Goal: Task Accomplishment & Management: Complete application form

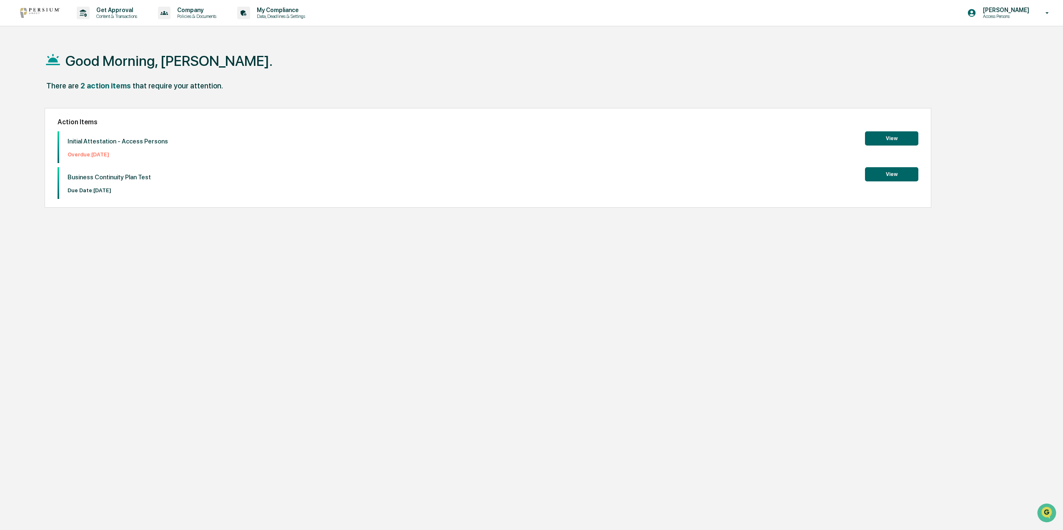
click at [884, 140] on button "View" at bounding box center [891, 138] width 53 height 14
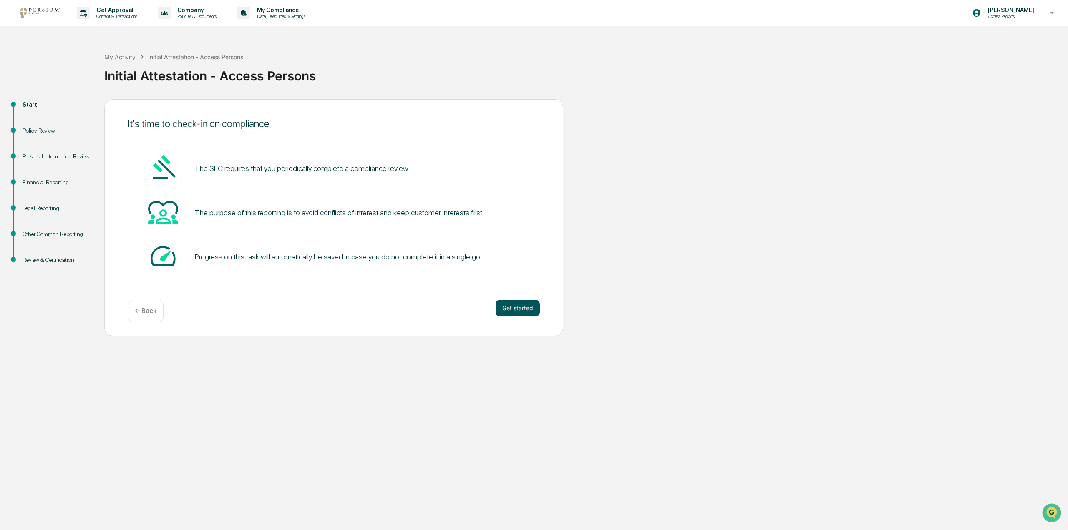
click at [530, 308] on button "Get started" at bounding box center [517, 308] width 44 height 17
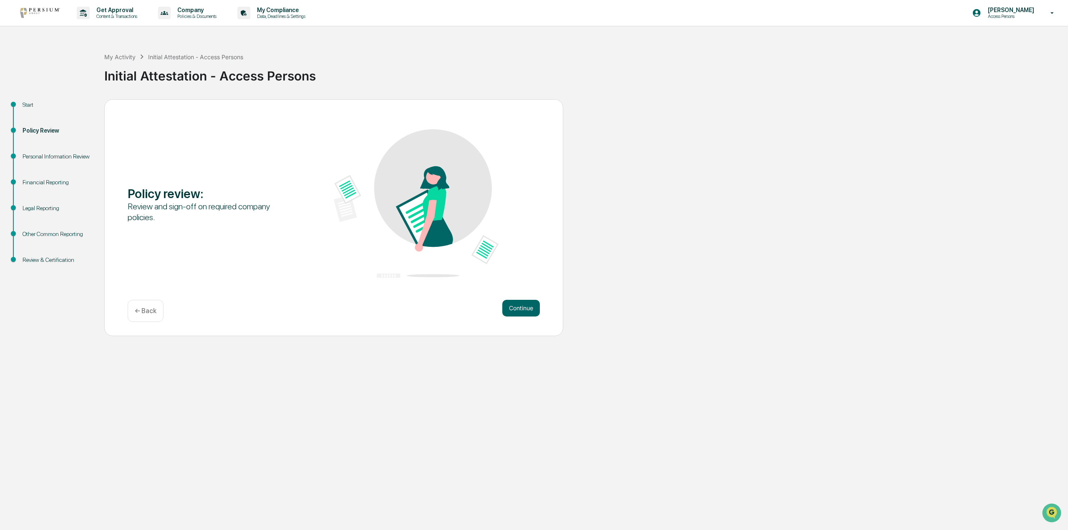
click at [530, 308] on button "Continue" at bounding box center [521, 308] width 38 height 17
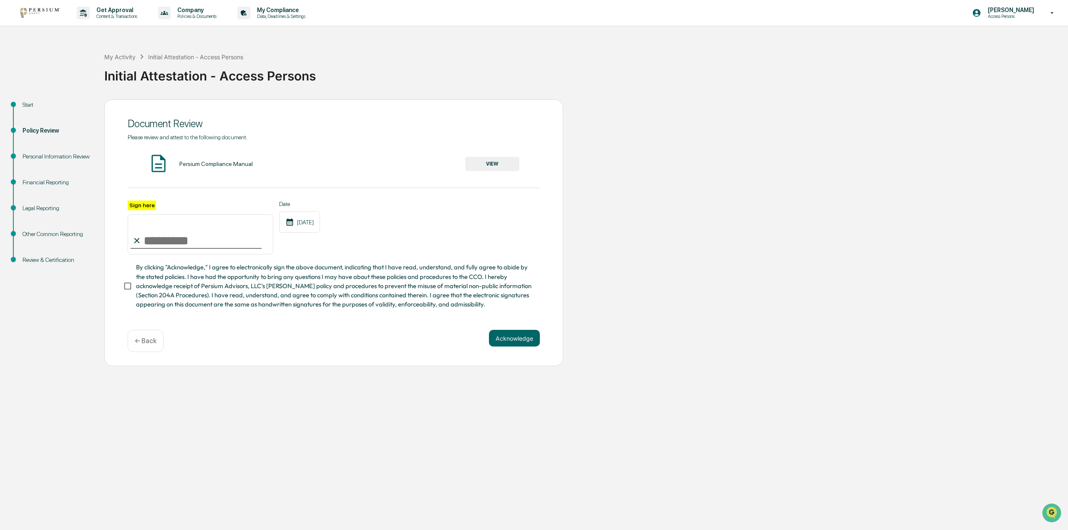
click at [138, 204] on label "Sign here" at bounding box center [142, 206] width 28 height 10
click at [138, 214] on input "Sign here" at bounding box center [201, 234] width 146 height 40
click at [164, 238] on input "Sign here" at bounding box center [201, 234] width 146 height 40
type input "**********"
click at [520, 345] on button "Acknowledge" at bounding box center [514, 338] width 51 height 17
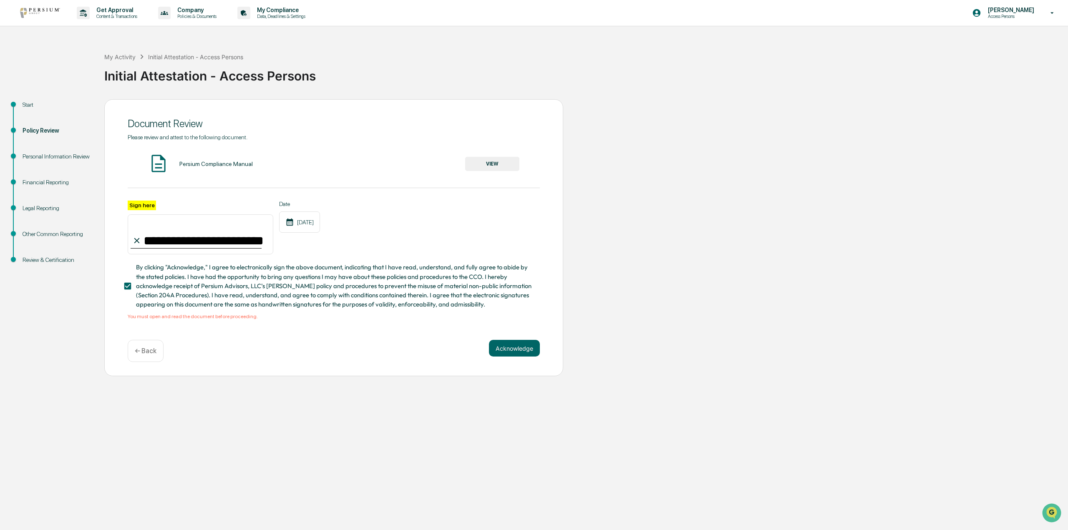
click at [511, 169] on button "VIEW" at bounding box center [492, 164] width 54 height 14
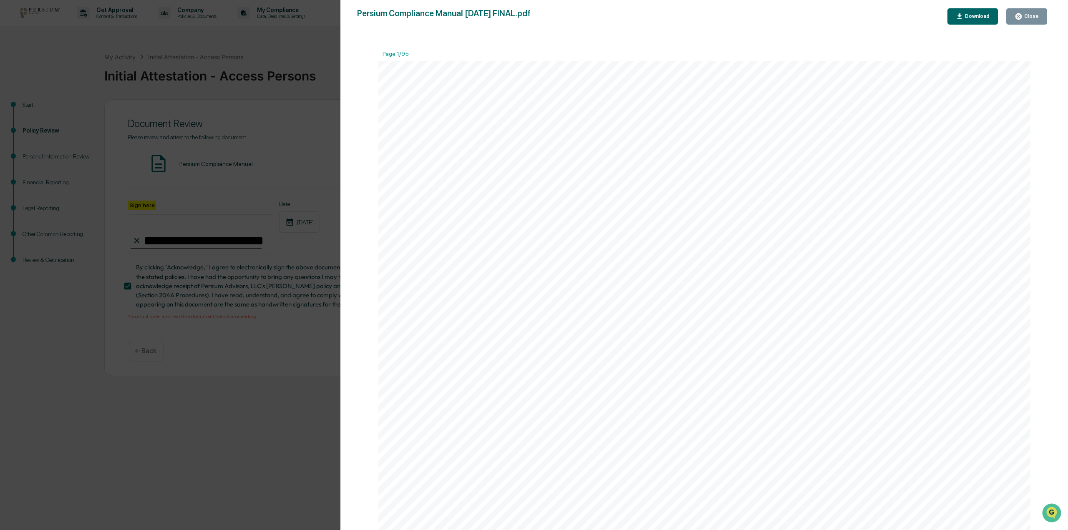
scroll to position [626, 0]
click at [1014, 15] on button "Close" at bounding box center [1026, 16] width 41 height 16
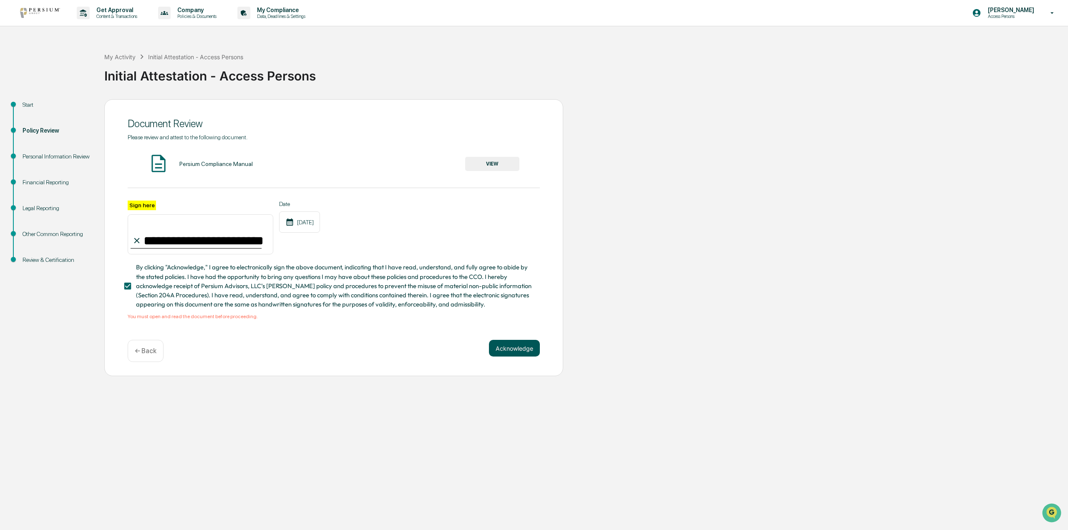
click at [512, 357] on button "Acknowledge" at bounding box center [514, 348] width 51 height 17
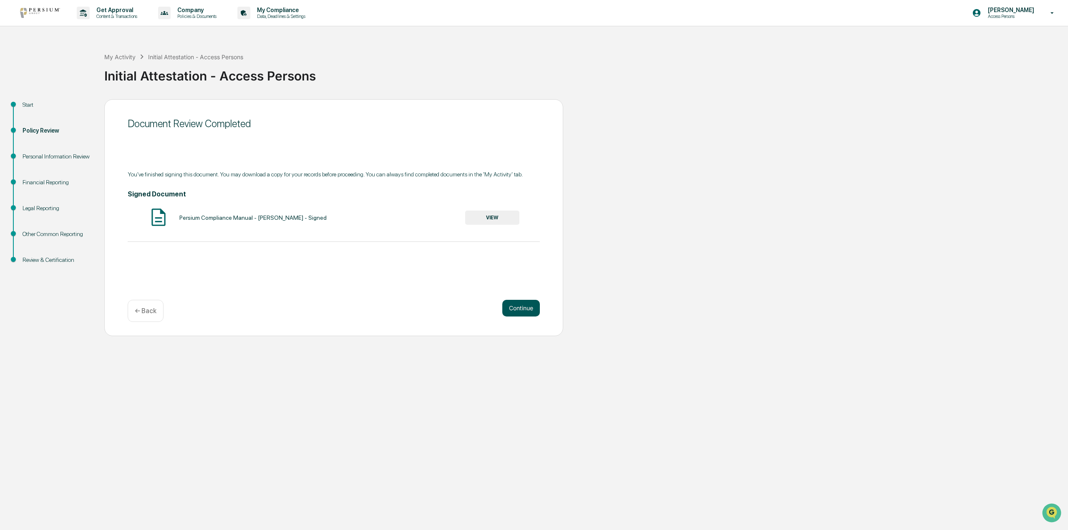
click at [529, 310] on button "Continue" at bounding box center [521, 308] width 38 height 17
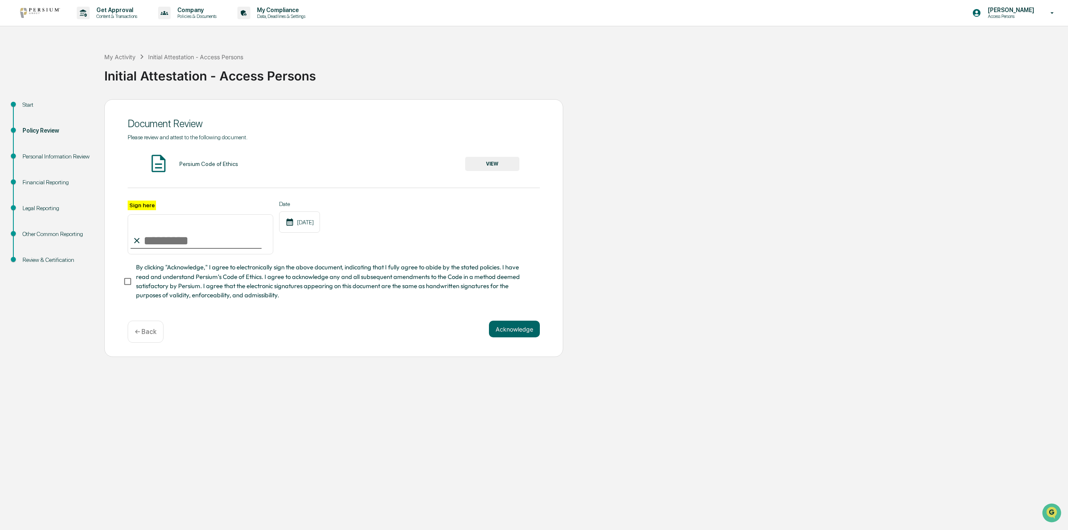
click at [503, 164] on button "VIEW" at bounding box center [492, 164] width 54 height 14
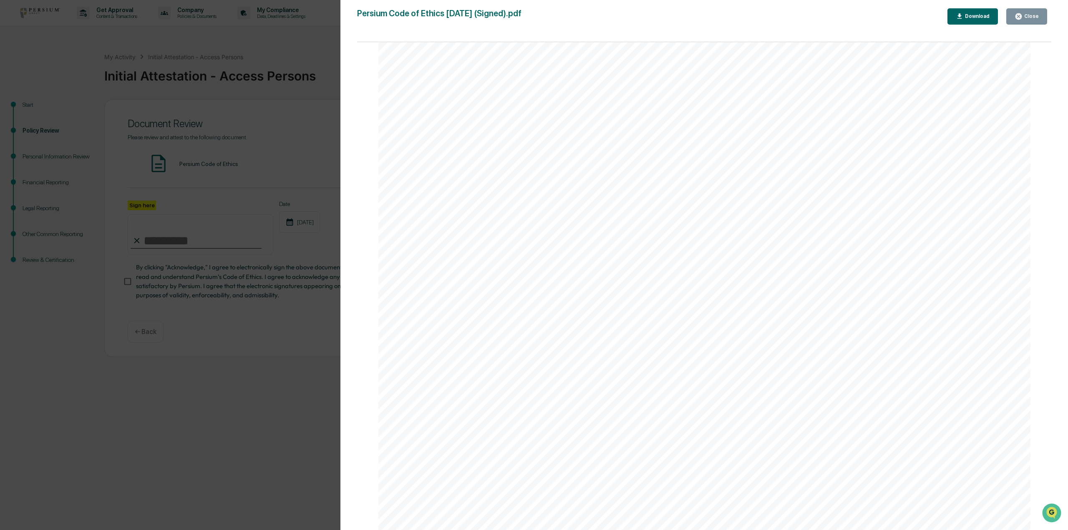
scroll to position [10832, 0]
click at [1030, 18] on div "Close" at bounding box center [1030, 16] width 16 height 6
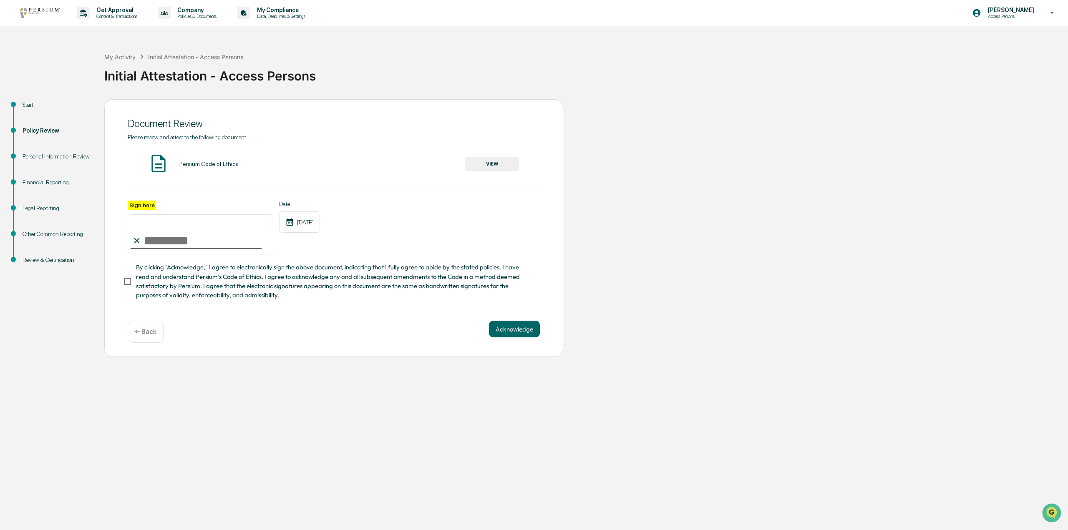
click at [152, 249] on input "Sign here" at bounding box center [201, 234] width 146 height 40
type input "**********"
click at [516, 337] on button "Acknowledge" at bounding box center [514, 329] width 51 height 17
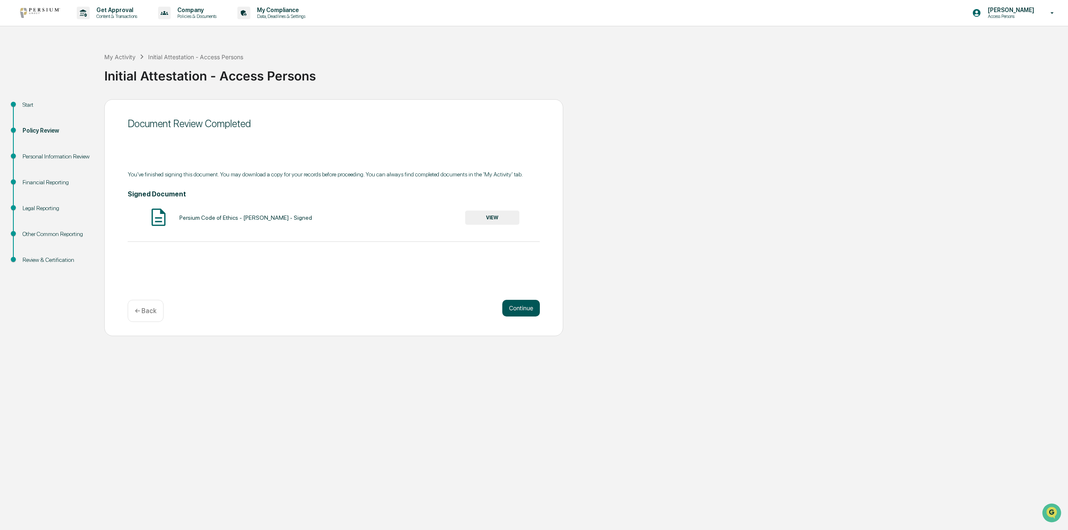
click at [512, 314] on button "Continue" at bounding box center [521, 308] width 38 height 17
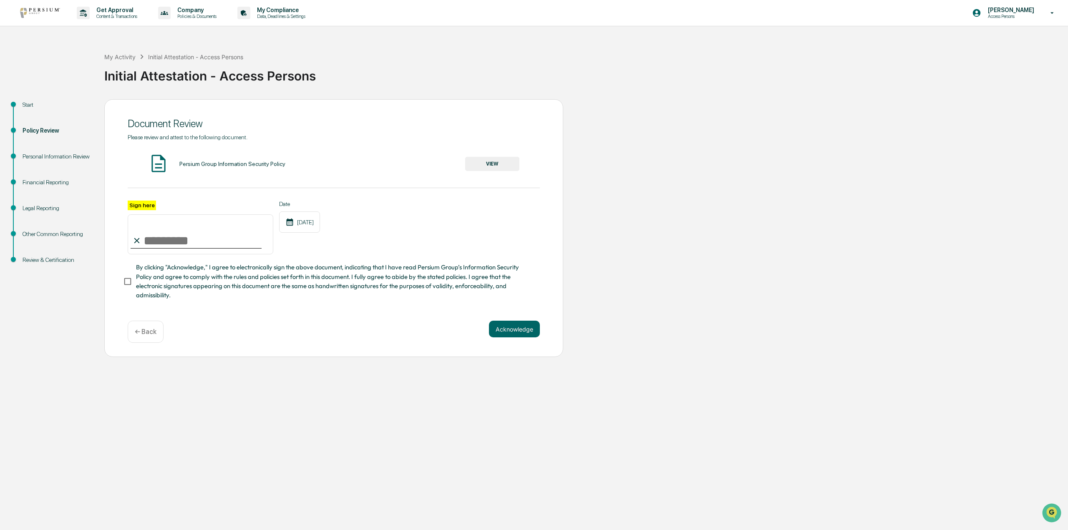
click at [501, 160] on button "VIEW" at bounding box center [492, 164] width 54 height 14
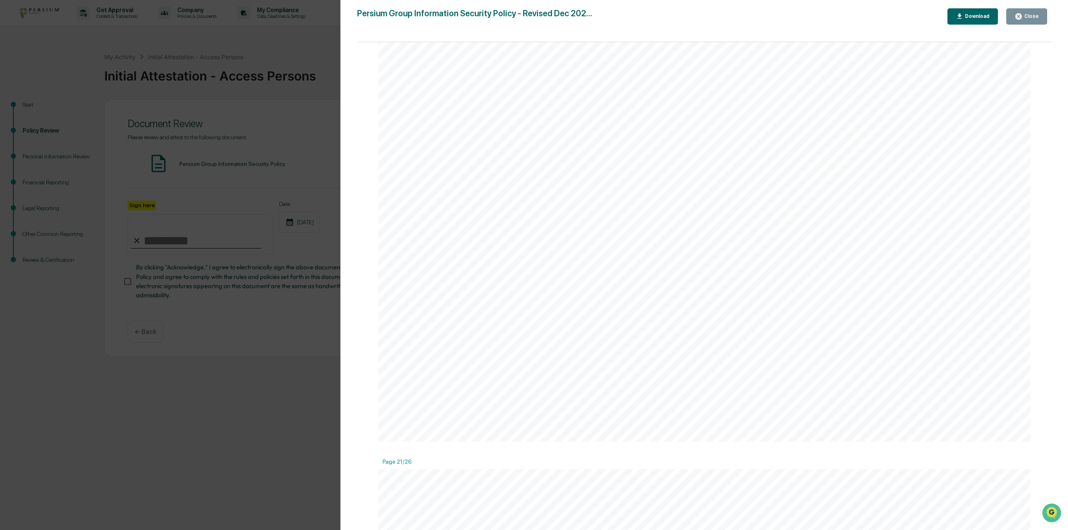
scroll to position [0, 0]
click at [217, 150] on div "Version History [DATE] 07:25 PM [PERSON_NAME] [DATE] 09:41 PM [PERSON_NAME] Per…" at bounding box center [534, 265] width 1068 height 530
click at [1041, 20] on button "Close" at bounding box center [1026, 16] width 41 height 16
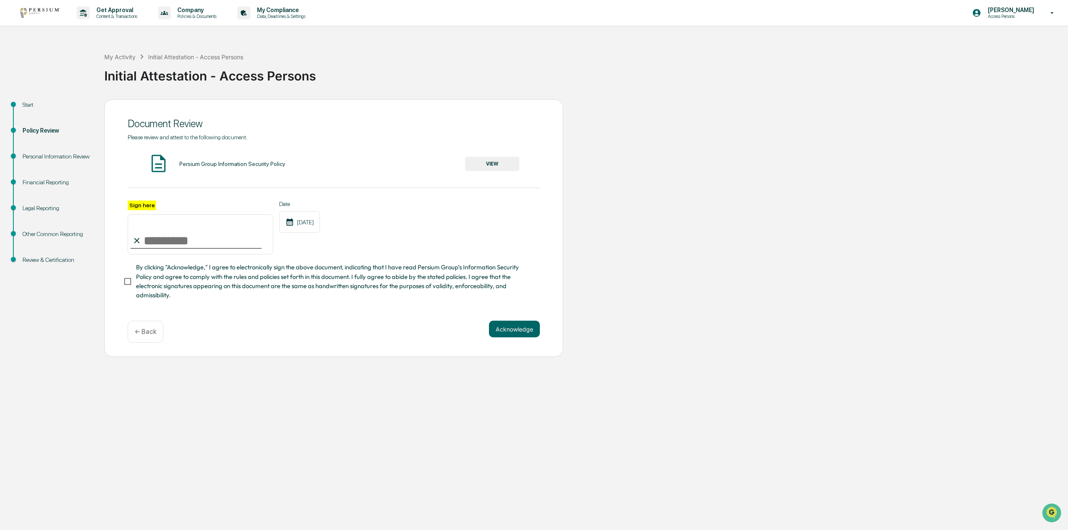
click at [154, 240] on input "Sign here" at bounding box center [201, 234] width 146 height 40
type input "**********"
click at [506, 330] on button "Acknowledge" at bounding box center [514, 329] width 51 height 17
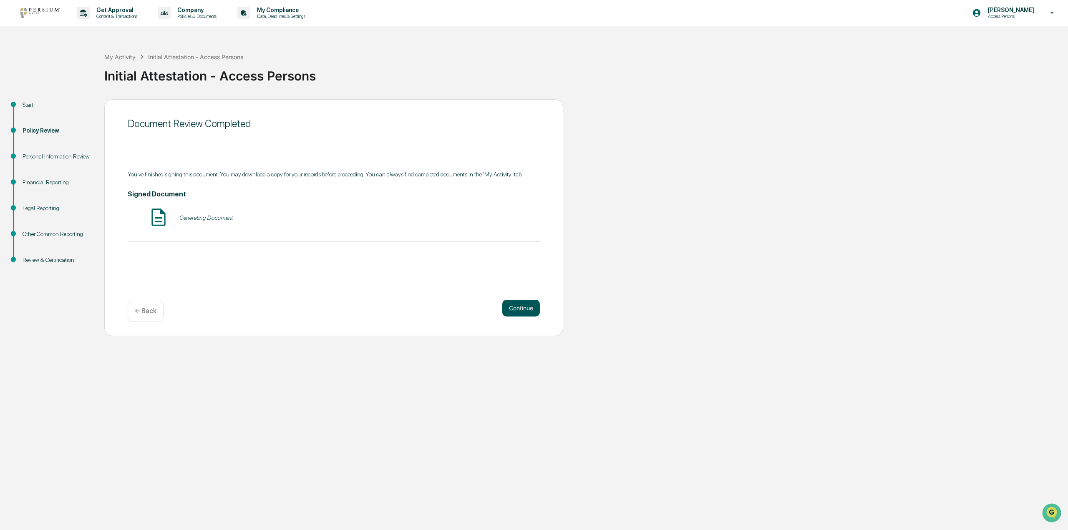
click at [517, 309] on button "Continue" at bounding box center [521, 308] width 38 height 17
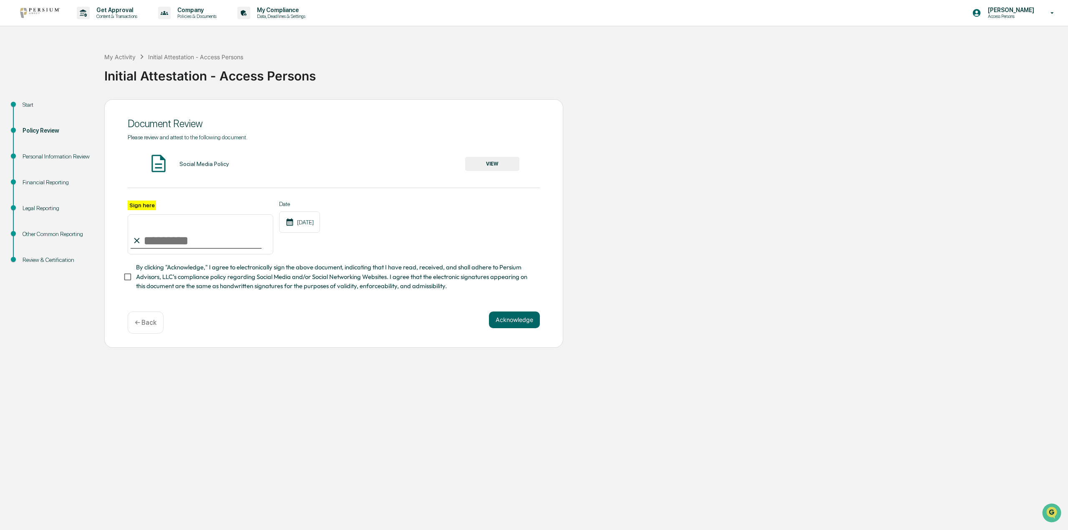
click at [485, 161] on button "VIEW" at bounding box center [492, 164] width 54 height 14
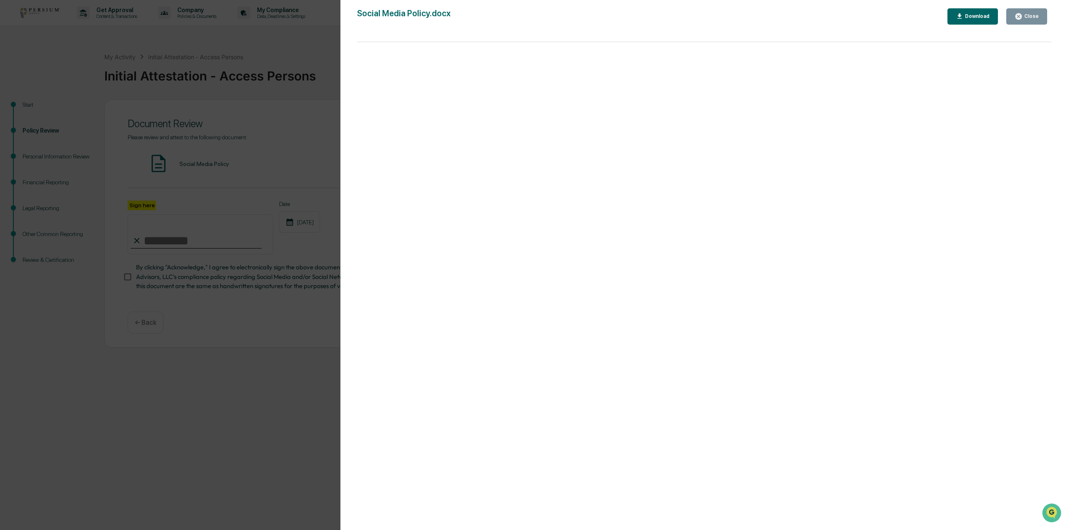
click at [1036, 19] on div "Close" at bounding box center [1026, 17] width 24 height 8
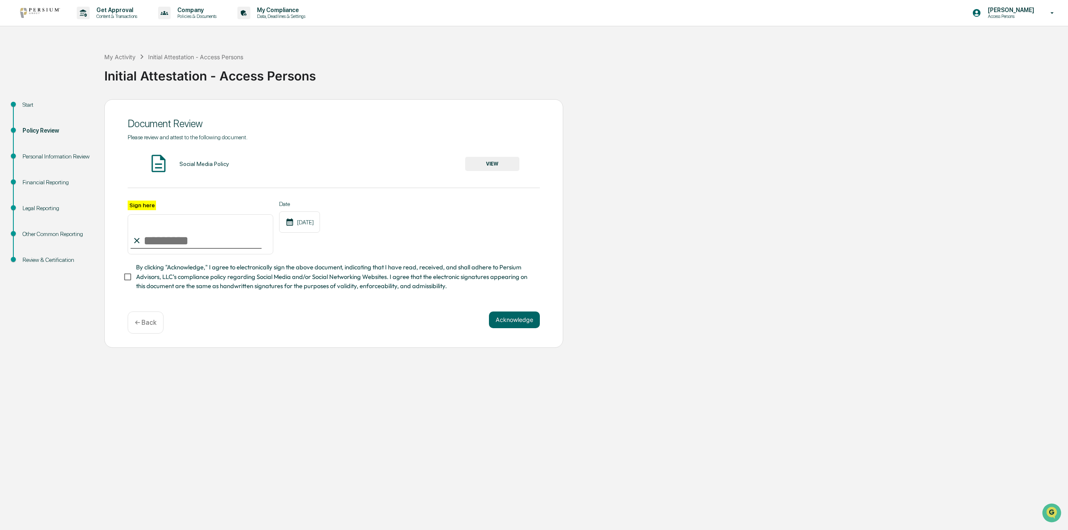
click at [218, 246] on input "Sign here" at bounding box center [201, 234] width 146 height 40
type input "**********"
click at [513, 325] on button "Acknowledge" at bounding box center [514, 320] width 51 height 17
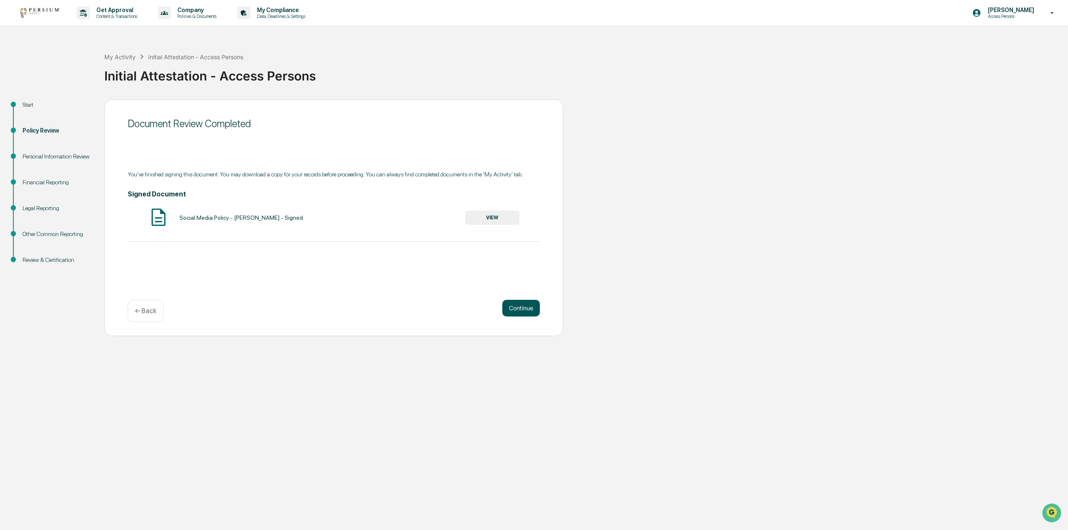
click at [533, 309] on button "Continue" at bounding box center [521, 308] width 38 height 17
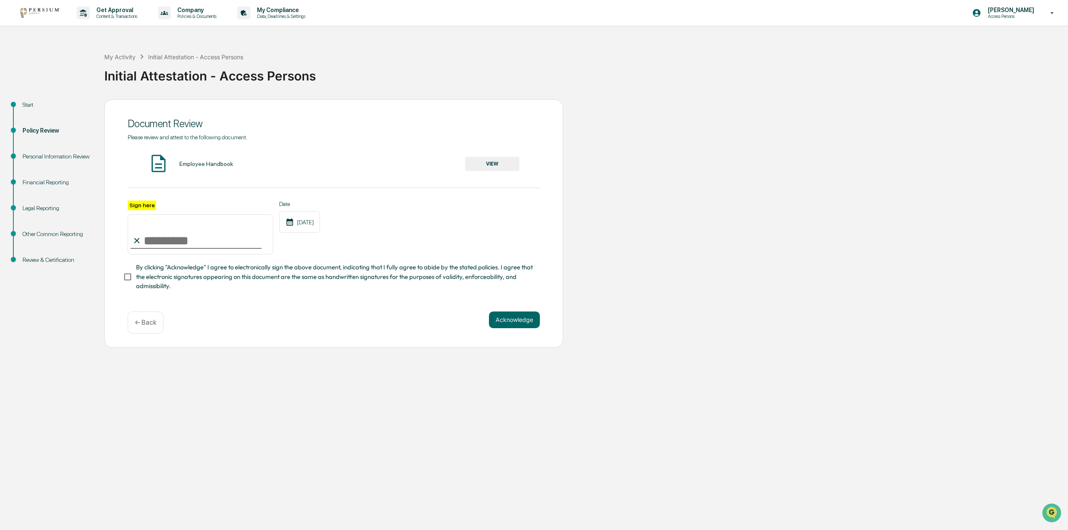
click at [151, 243] on input "Sign here" at bounding box center [201, 234] width 146 height 40
type input "**********"
click at [487, 168] on button "VIEW" at bounding box center [492, 164] width 54 height 14
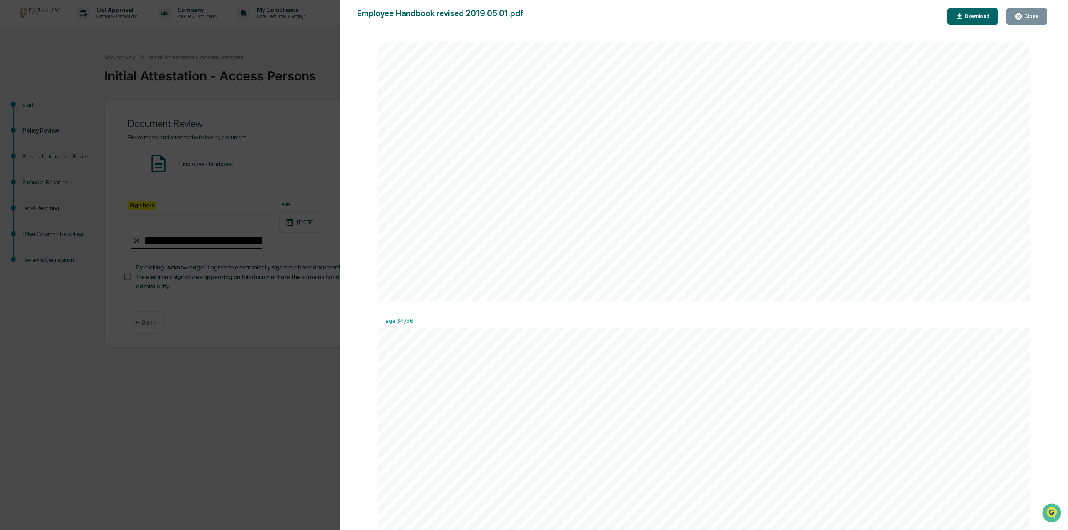
scroll to position [30875, 0]
click at [1031, 18] on div "Close" at bounding box center [1030, 16] width 16 height 6
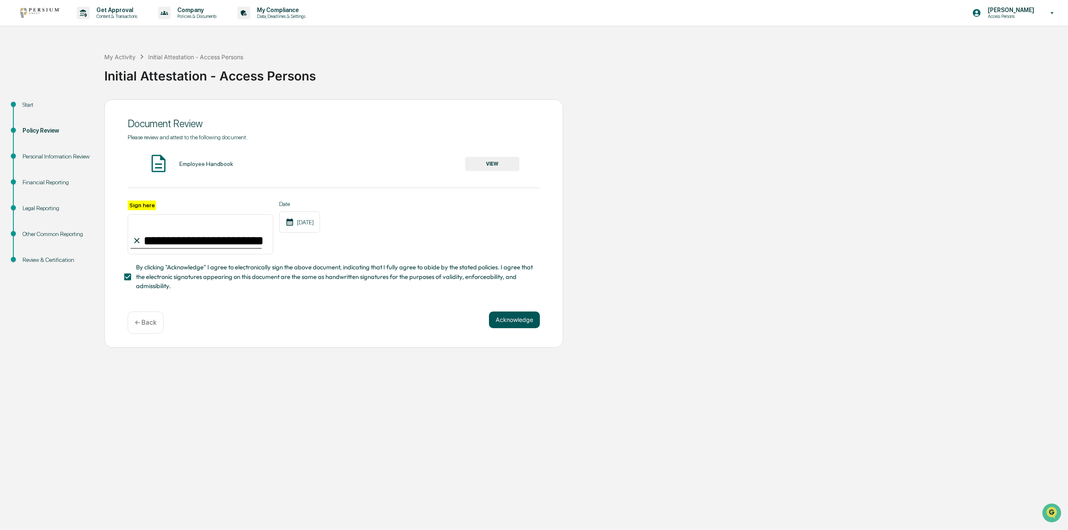
click at [530, 327] on button "Acknowledge" at bounding box center [514, 320] width 51 height 17
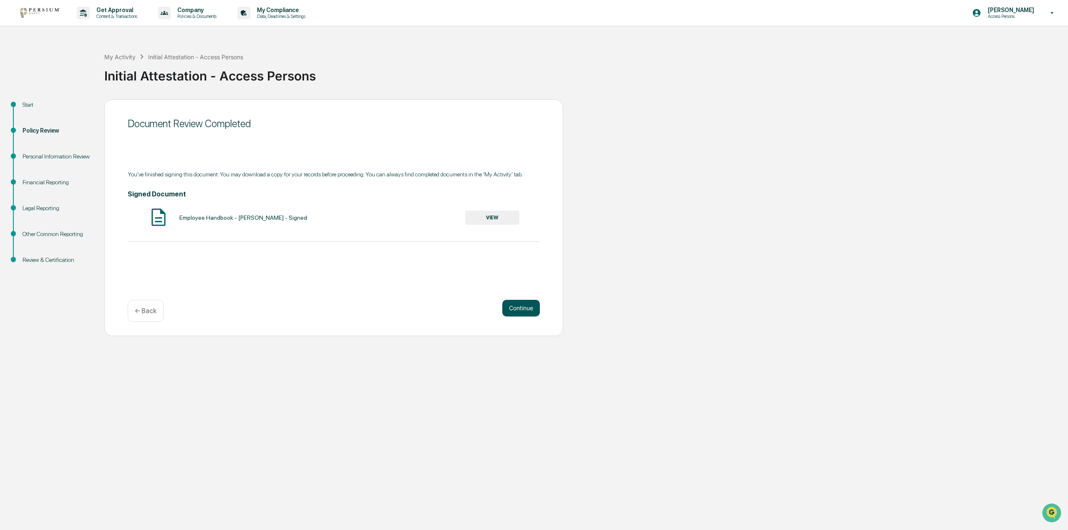
click at [523, 309] on button "Continue" at bounding box center [521, 308] width 38 height 17
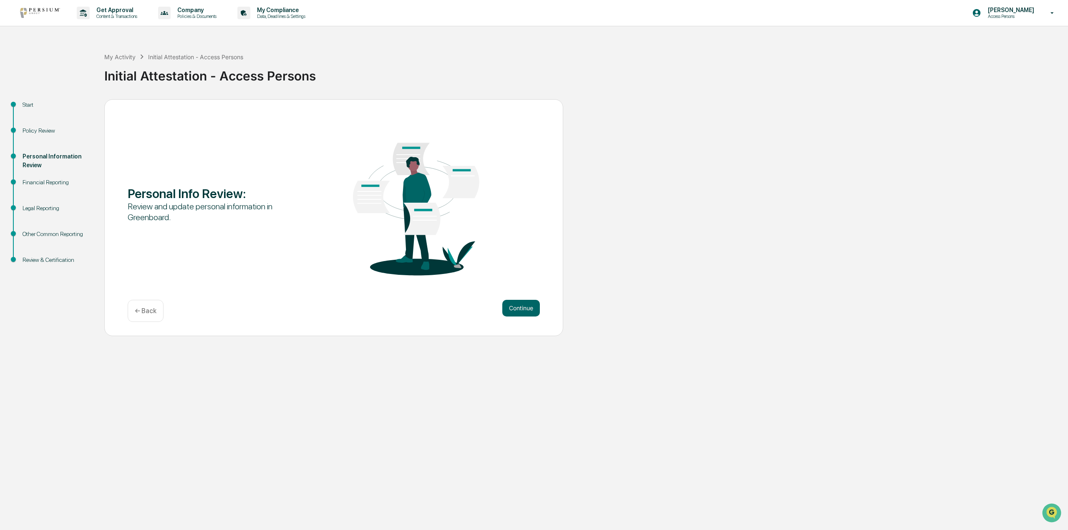
click at [523, 309] on button "Continue" at bounding box center [521, 308] width 38 height 17
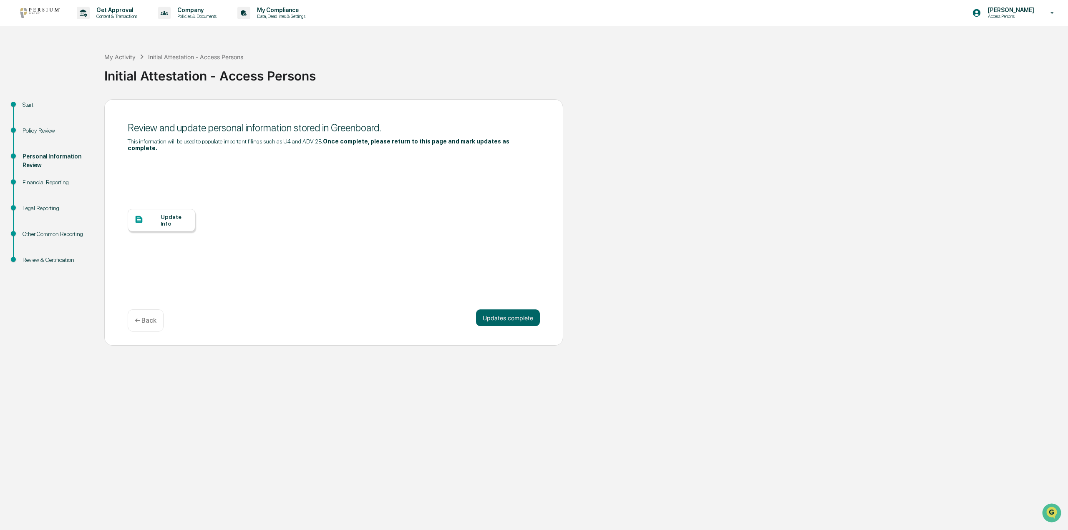
click at [175, 214] on div "Update Info" at bounding box center [175, 220] width 28 height 13
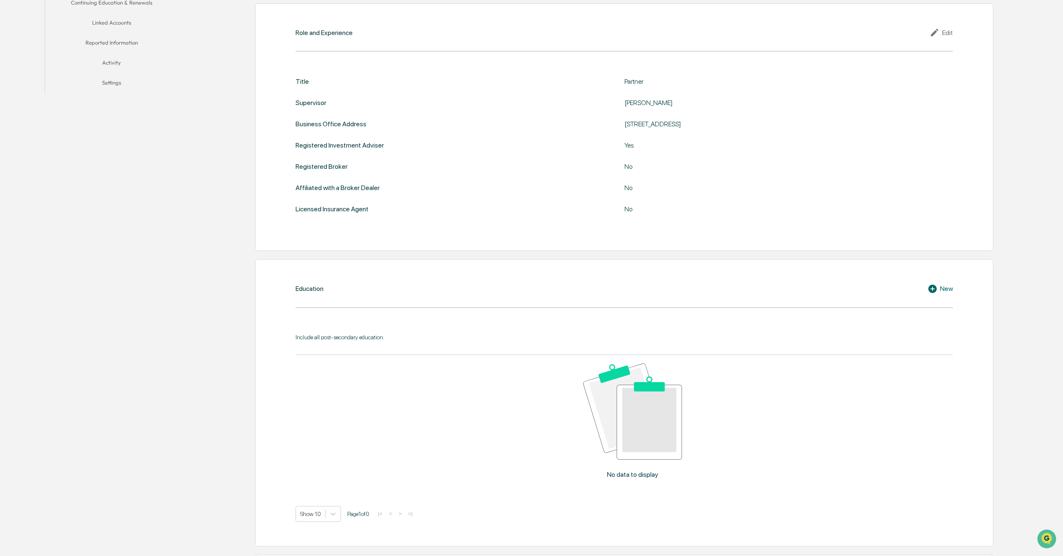
scroll to position [309, 0]
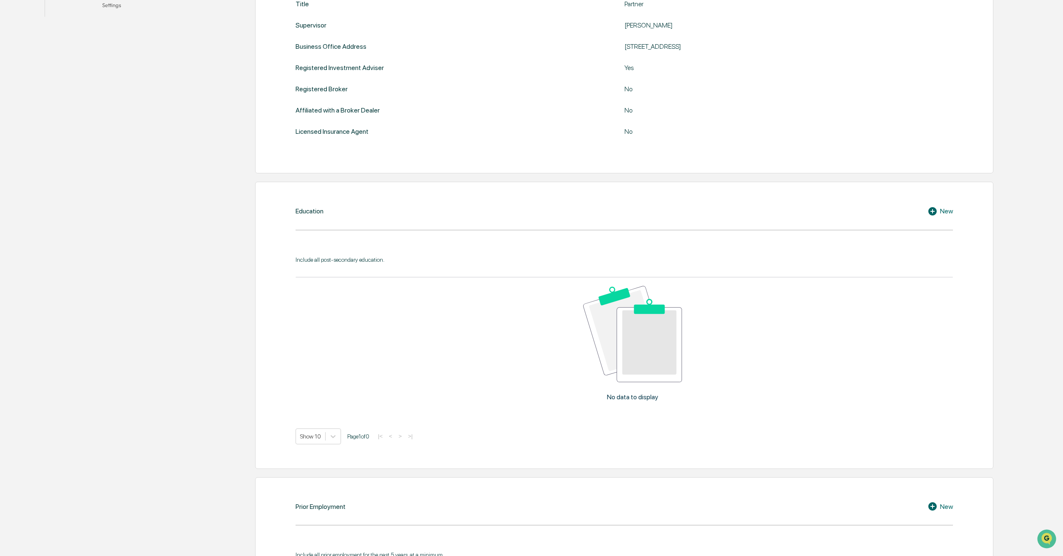
click at [337, 259] on div "Include all post-secondary education." at bounding box center [625, 259] width 658 height 7
click at [337, 209] on icon at bounding box center [933, 211] width 8 height 8
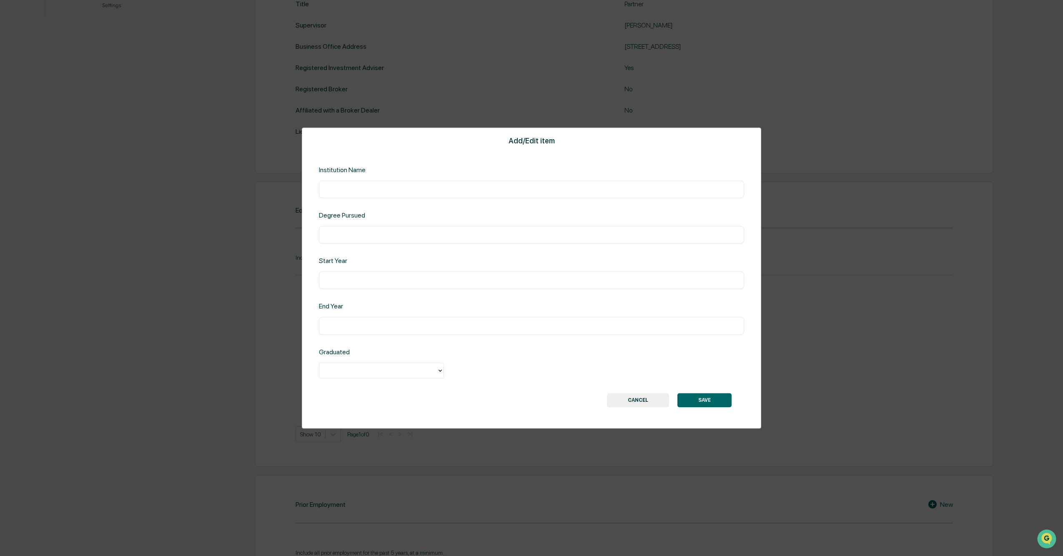
click at [337, 190] on input "text" at bounding box center [531, 189] width 413 height 8
type input "**********"
type input "***"
type input "****"
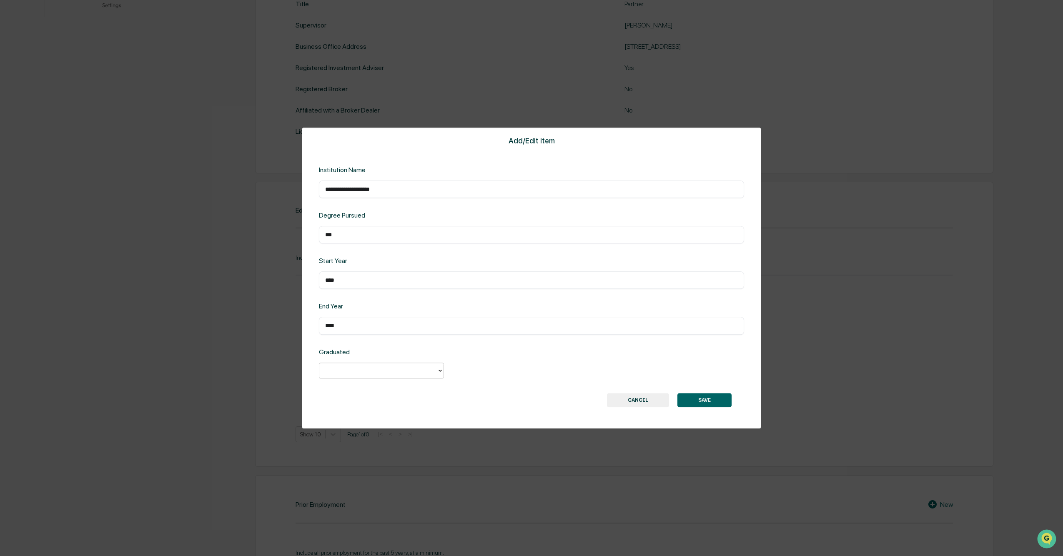
click at [337, 297] on icon at bounding box center [440, 370] width 7 height 7
click at [337, 297] on div "Yes" at bounding box center [381, 390] width 125 height 17
click at [337, 297] on button "SAVE" at bounding box center [705, 400] width 54 height 14
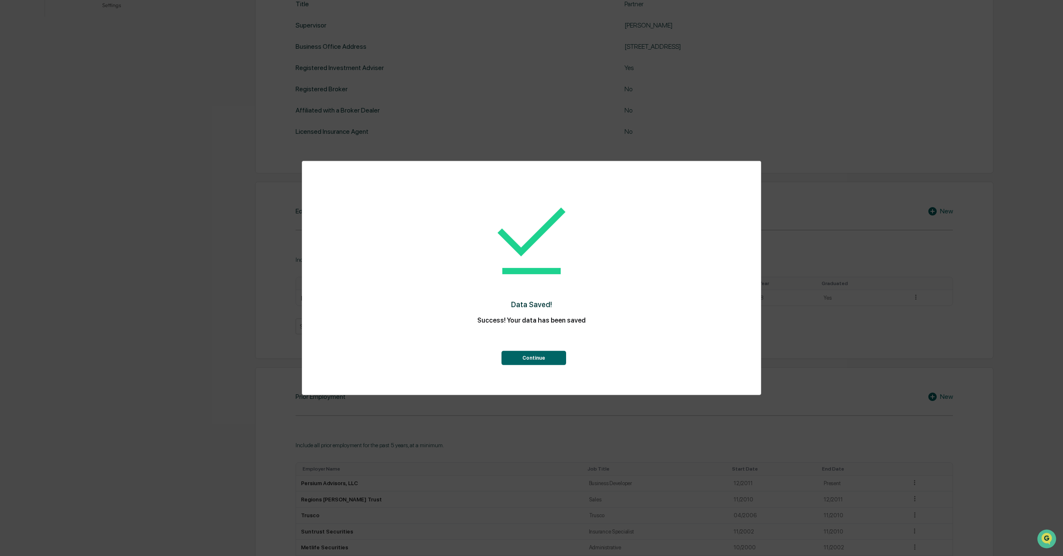
click at [337, 297] on button "Continue" at bounding box center [534, 358] width 65 height 14
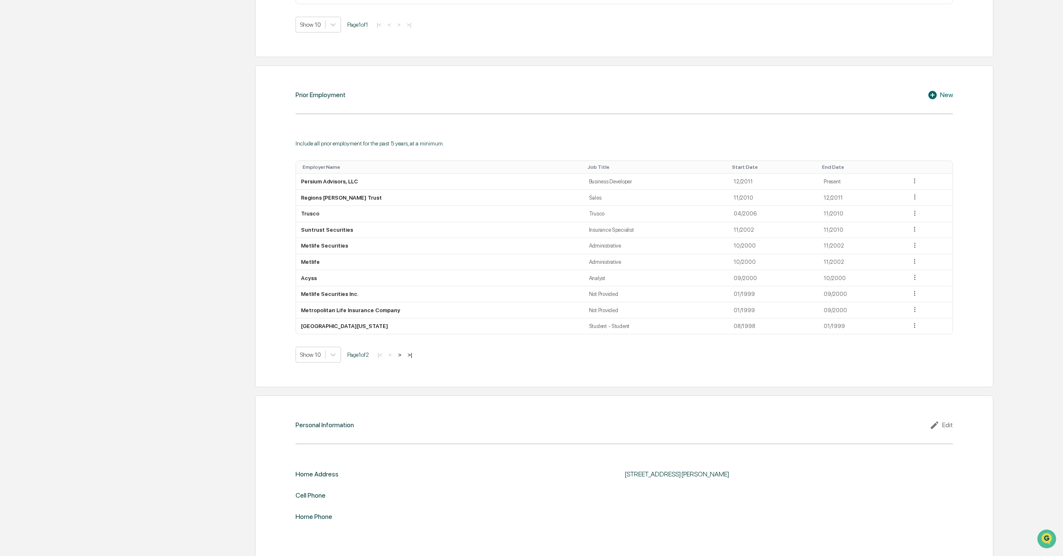
scroll to position [616, 0]
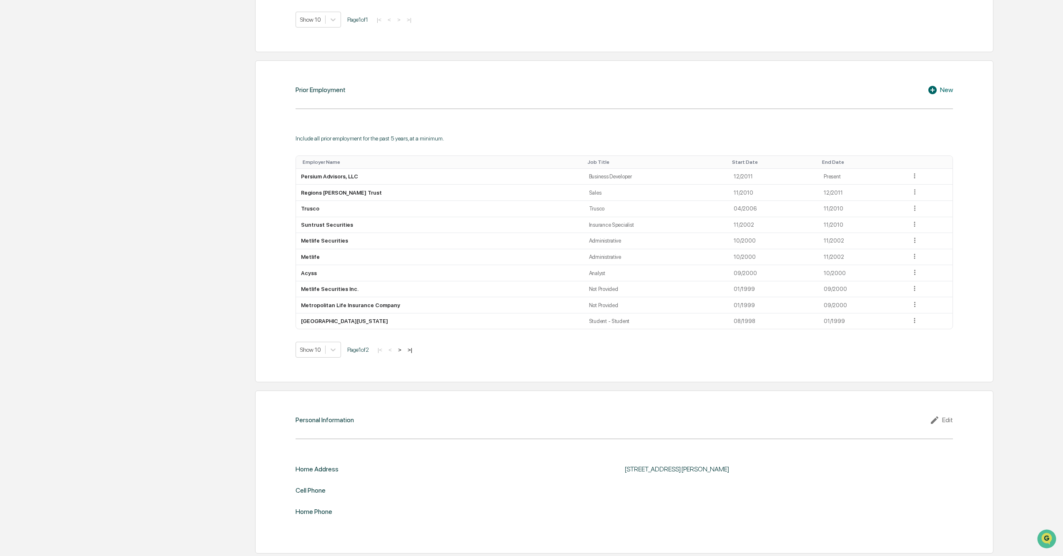
click at [337, 297] on div "Edit" at bounding box center [941, 420] width 23 height 10
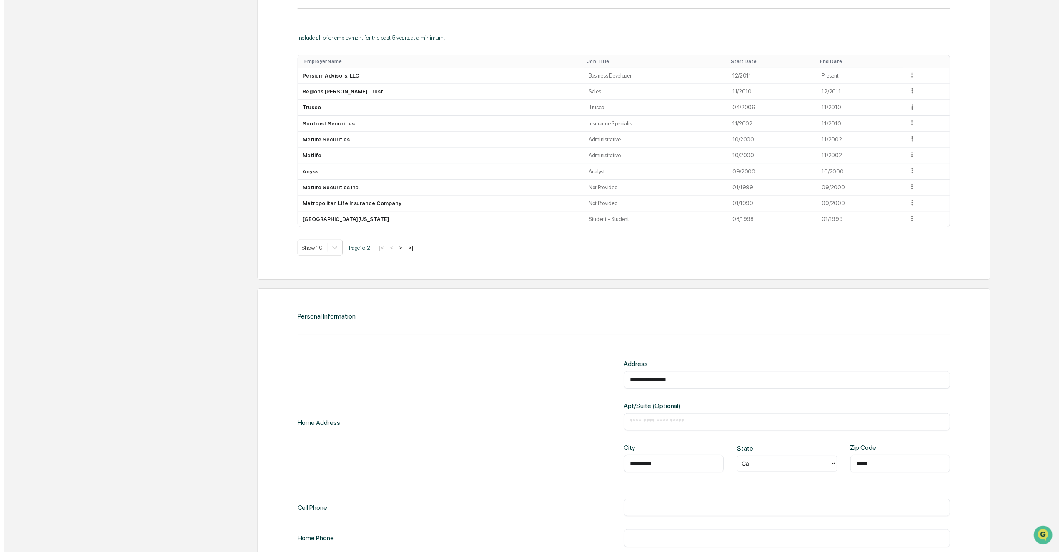
scroll to position [767, 0]
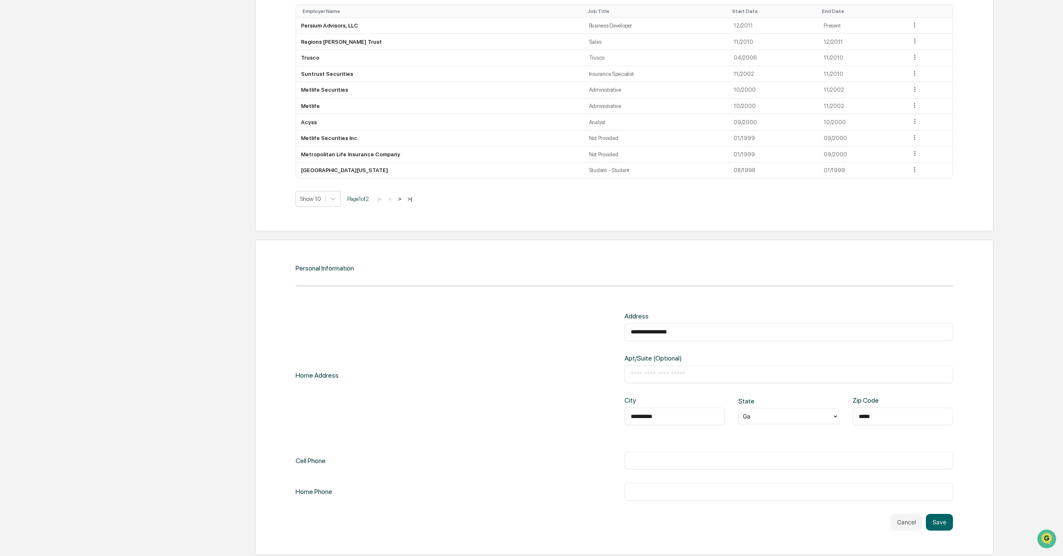
click at [337, 297] on div "​" at bounding box center [789, 461] width 329 height 18
click at [337, 297] on input "text" at bounding box center [789, 461] width 317 height 8
type input "**********"
click at [337, 297] on button "Save" at bounding box center [939, 522] width 27 height 17
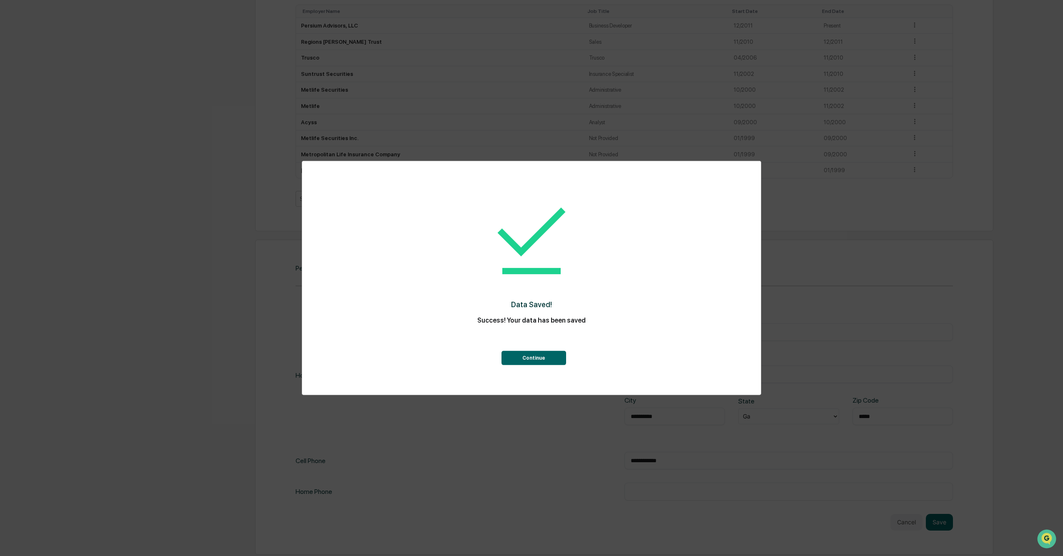
click at [337, 297] on button "Continue" at bounding box center [534, 358] width 65 height 14
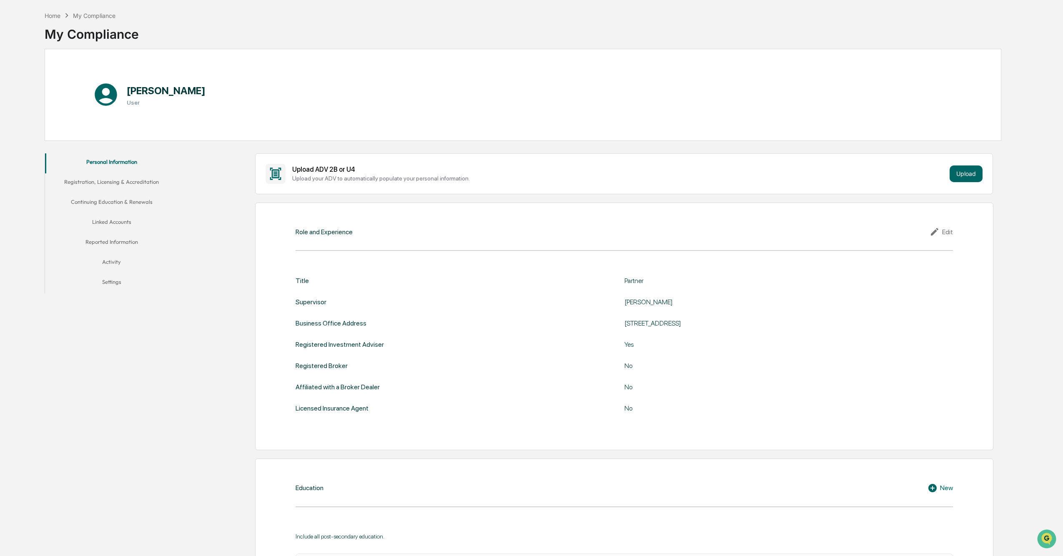
scroll to position [0, 0]
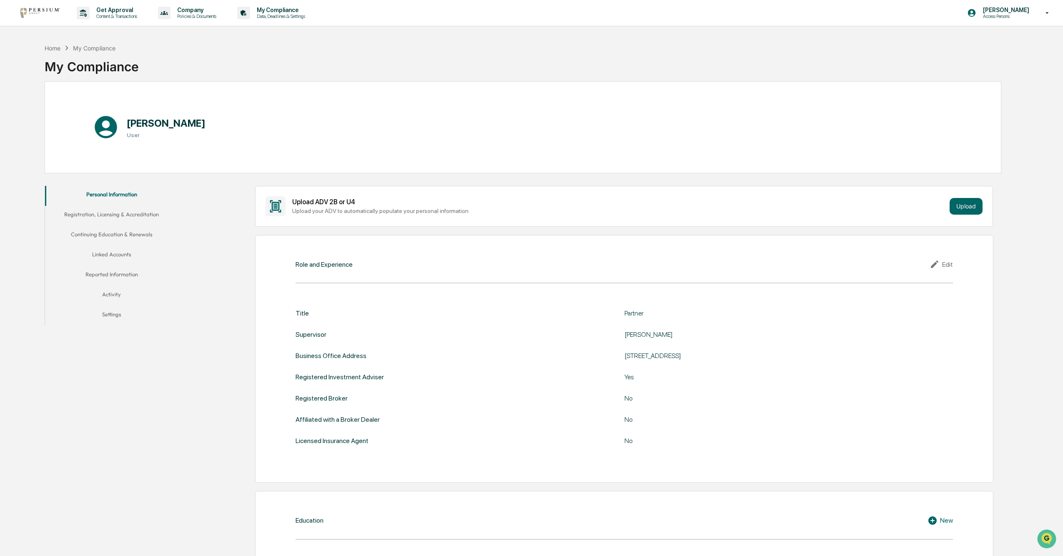
click at [114, 216] on button "Registration, Licensing & Accreditation" at bounding box center [111, 216] width 133 height 20
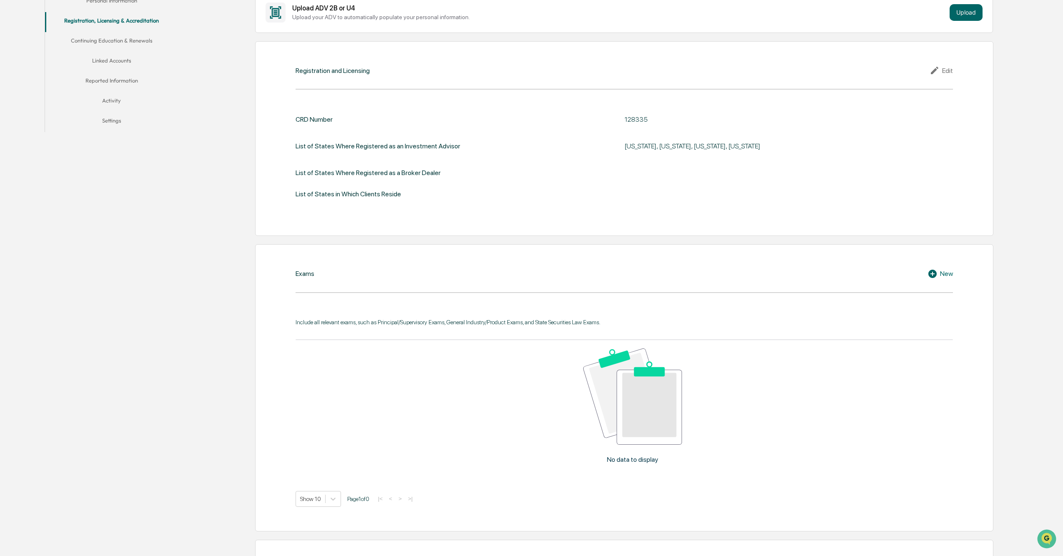
scroll to position [184, 0]
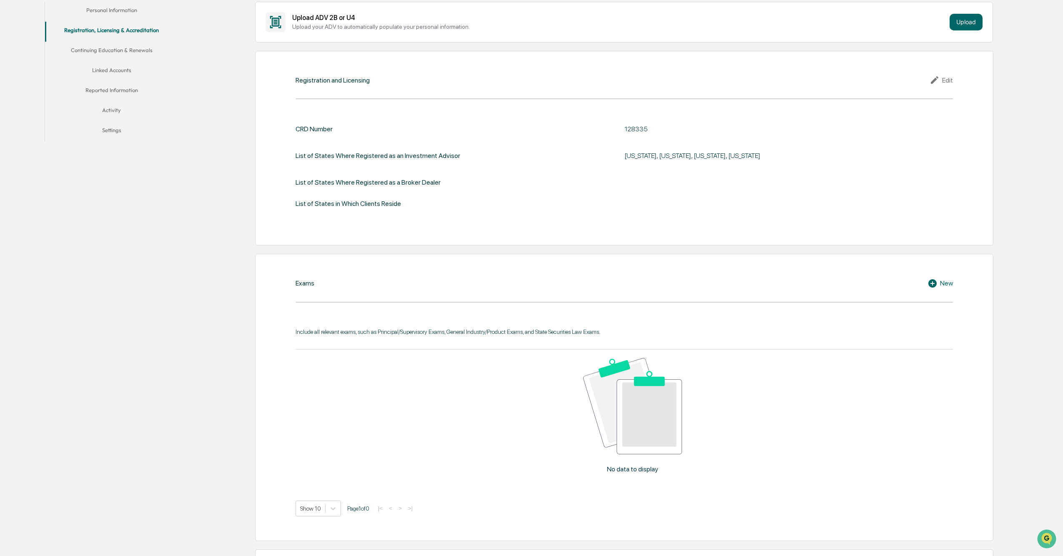
click at [337, 279] on icon at bounding box center [933, 283] width 8 height 8
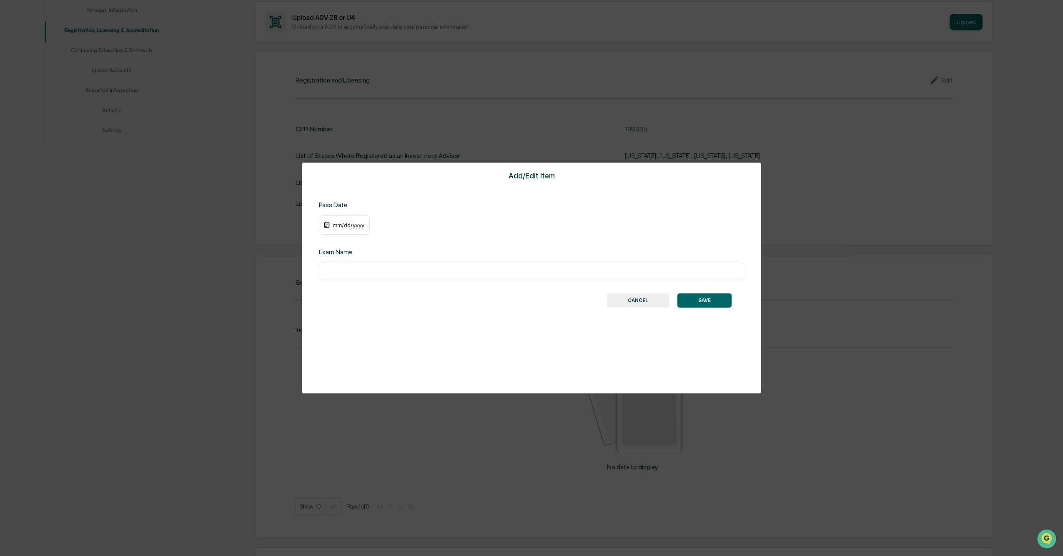
click at [337, 297] on button "CANCEL" at bounding box center [638, 301] width 62 height 14
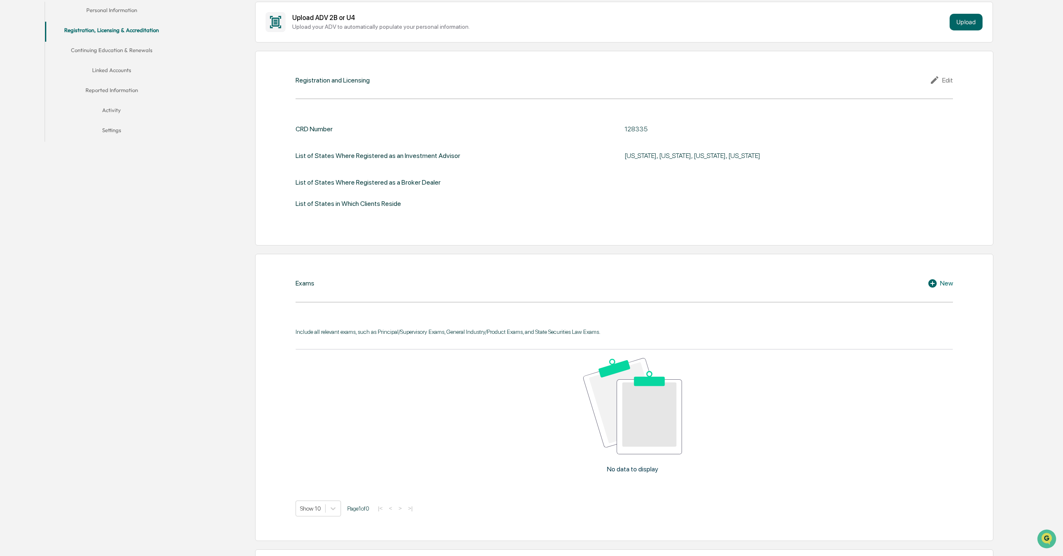
click at [108, 52] on button "Continuing Education & Renewals" at bounding box center [111, 52] width 133 height 20
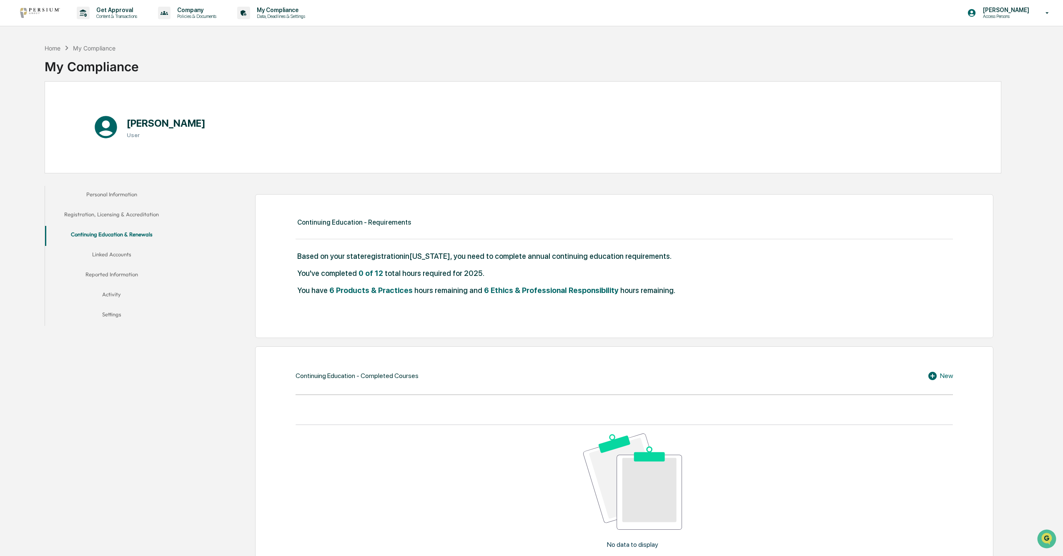
click at [122, 255] on button "Linked Accounts" at bounding box center [111, 256] width 133 height 20
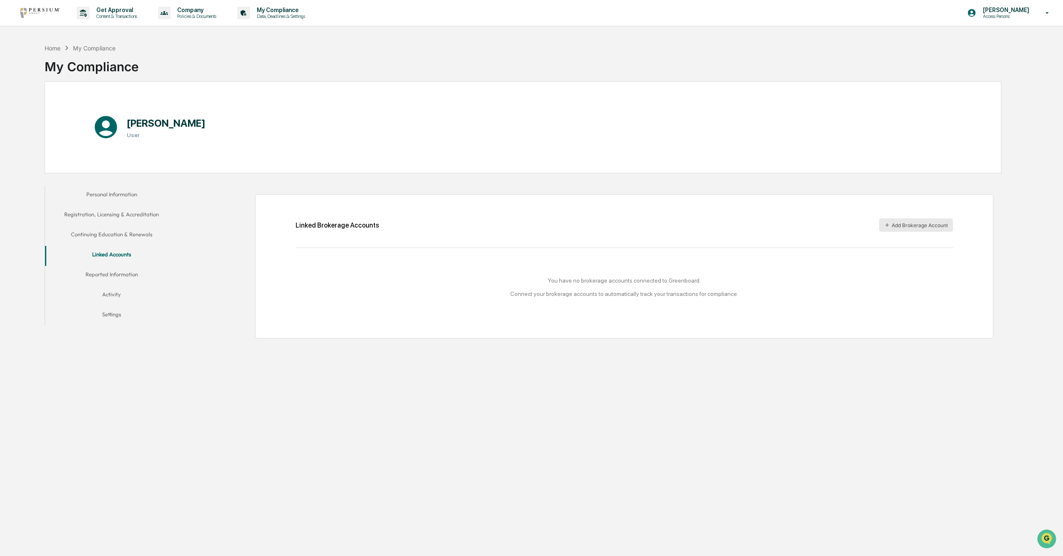
click at [337, 227] on button "Add Brokerage Account" at bounding box center [917, 225] width 74 height 13
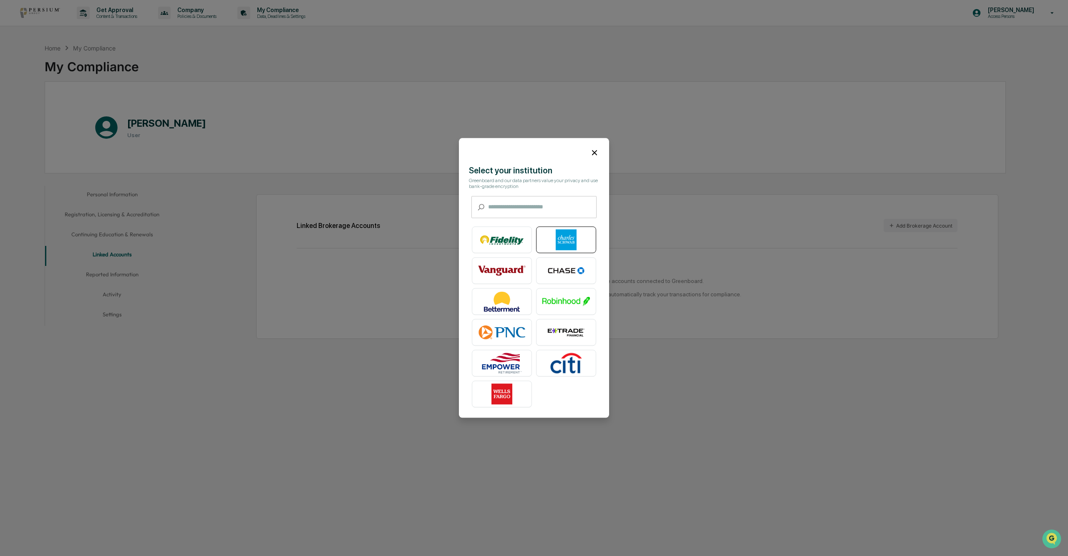
click at [337, 237] on img at bounding box center [566, 240] width 48 height 21
click at [337, 155] on icon at bounding box center [594, 152] width 9 height 9
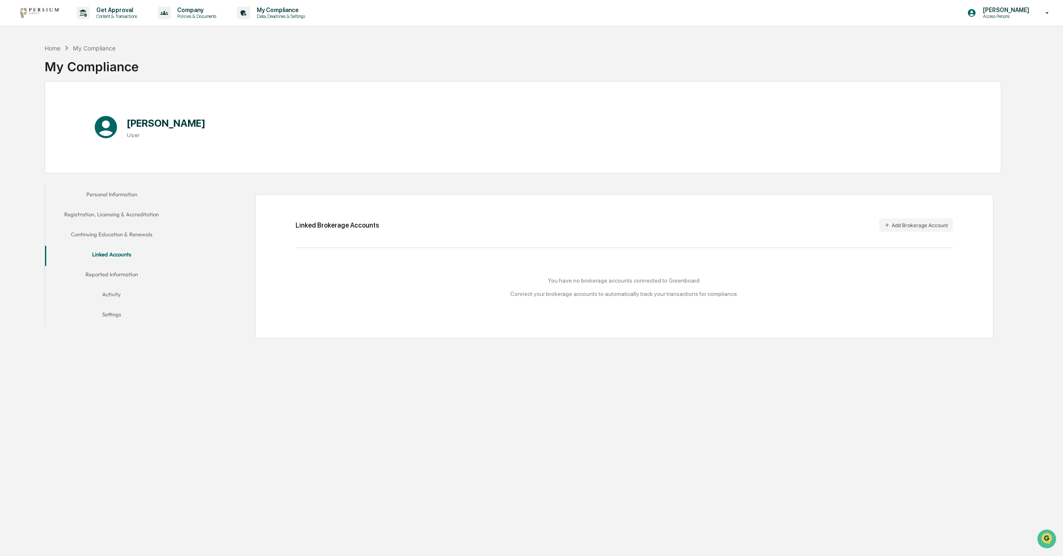
click at [108, 276] on button "Reported Information" at bounding box center [111, 276] width 133 height 20
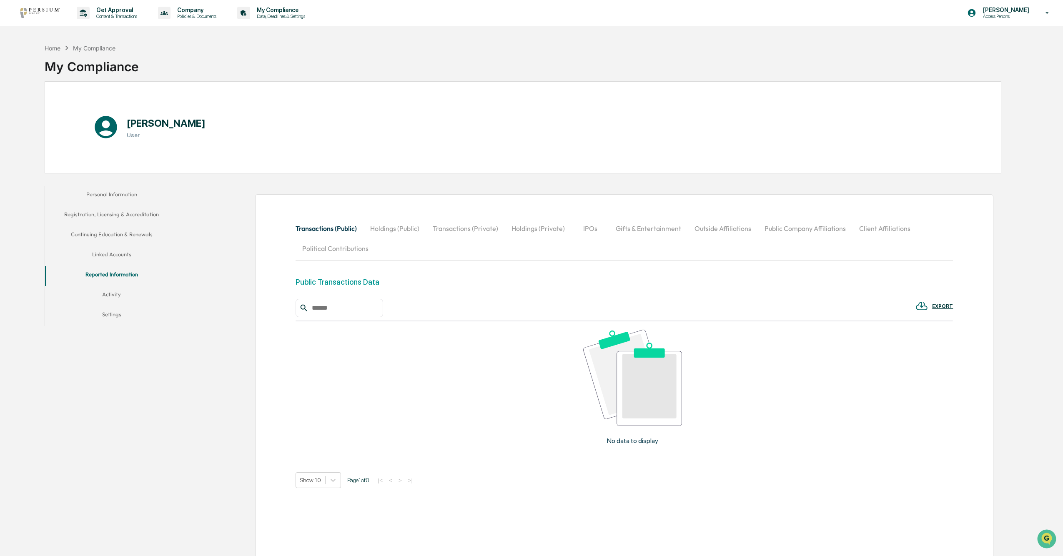
click at [337, 231] on button "Outside Affiliations" at bounding box center [723, 229] width 70 height 20
click at [320, 297] on input "text" at bounding box center [344, 308] width 71 height 11
type input "**********"
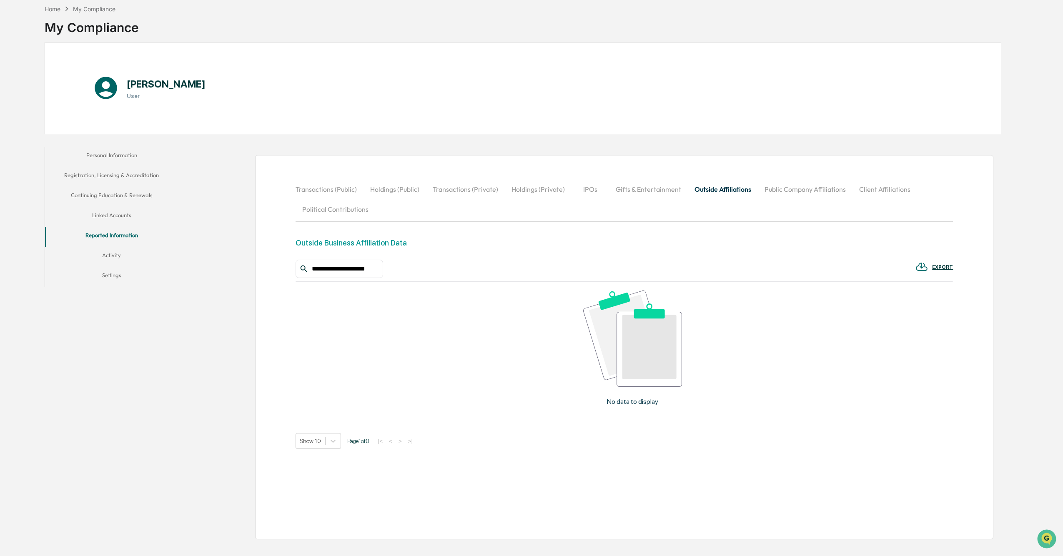
scroll to position [39, 0]
click at [113, 254] on button "Activity" at bounding box center [111, 257] width 133 height 20
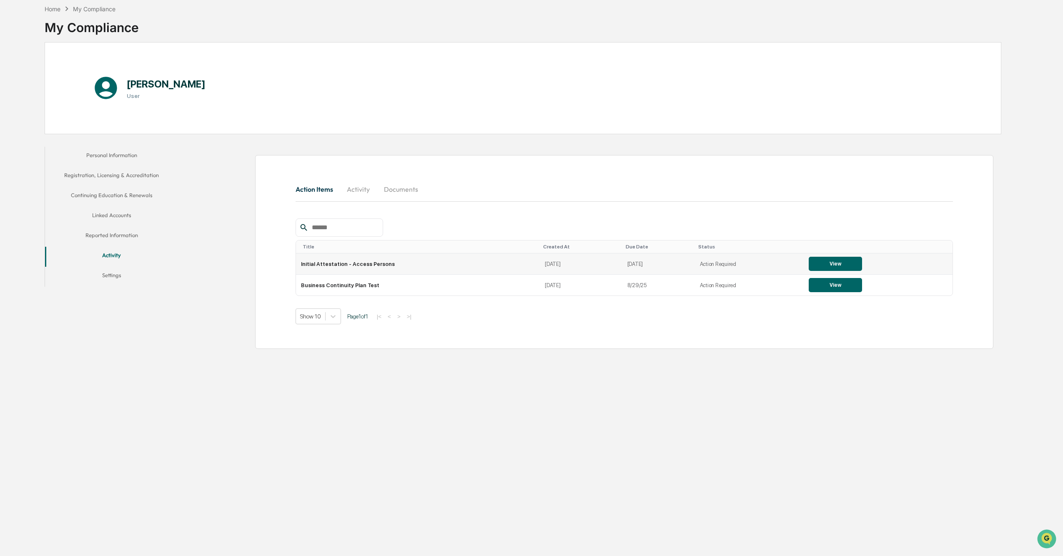
click at [337, 265] on button "View" at bounding box center [835, 264] width 53 height 14
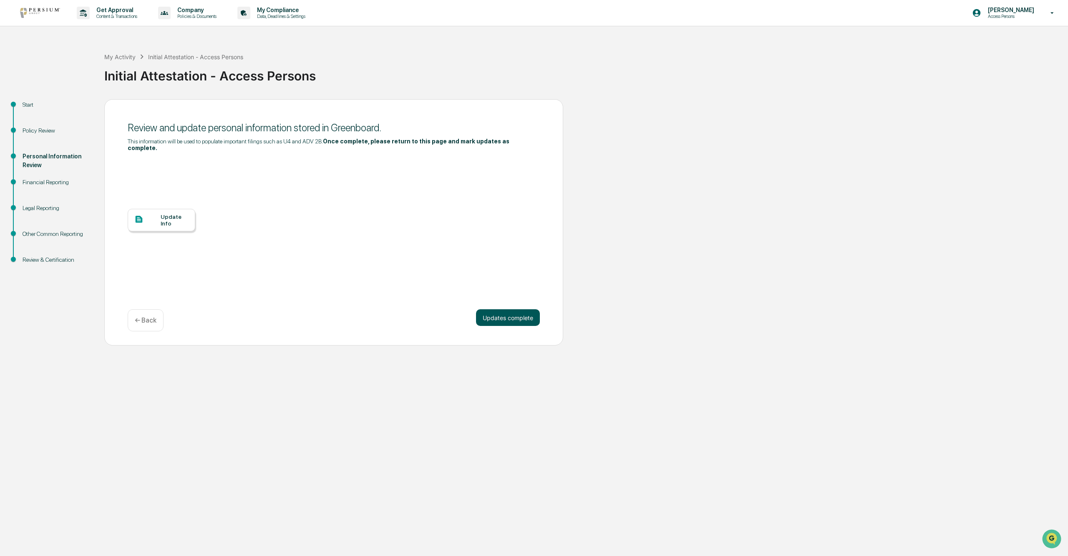
click at [337, 297] on button "Updates complete" at bounding box center [508, 317] width 64 height 17
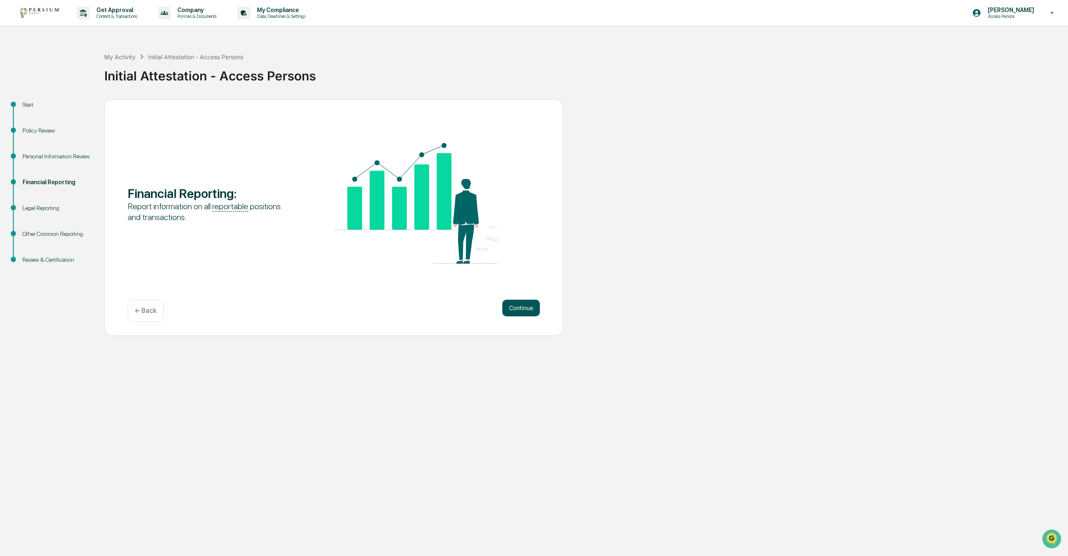
click at [337, 297] on button "Continue" at bounding box center [521, 308] width 38 height 17
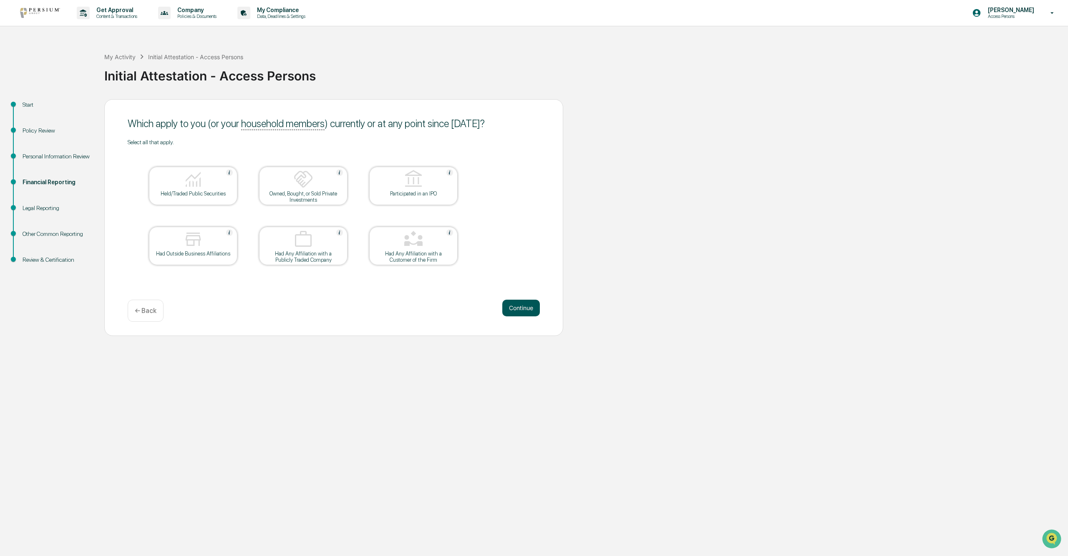
click at [337, 297] on button "Continue" at bounding box center [521, 308] width 38 height 17
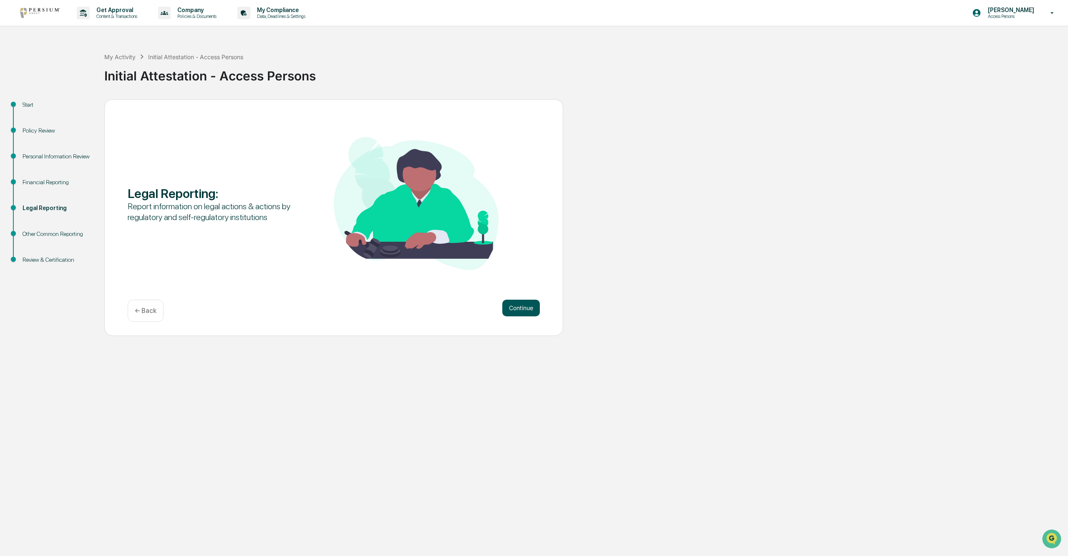
click at [337, 297] on button "Continue" at bounding box center [521, 308] width 38 height 17
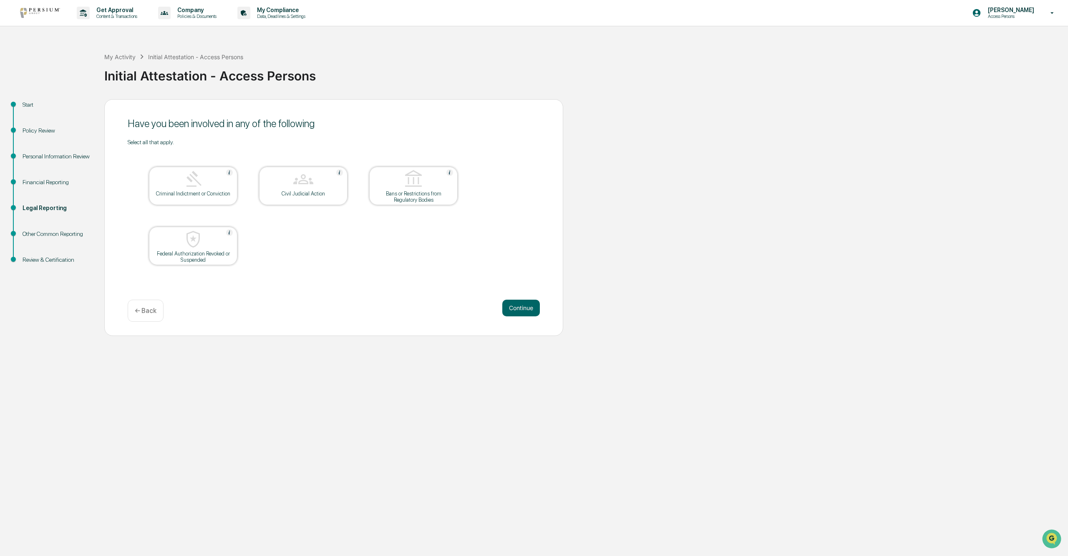
click at [337, 297] on button "Continue" at bounding box center [521, 308] width 38 height 17
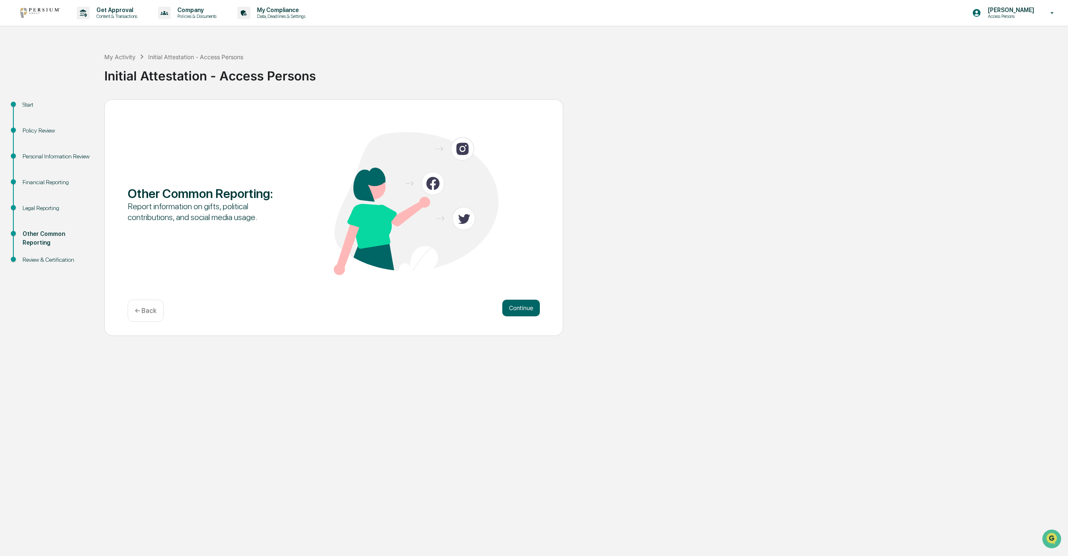
click at [337, 297] on button "Continue" at bounding box center [521, 308] width 38 height 17
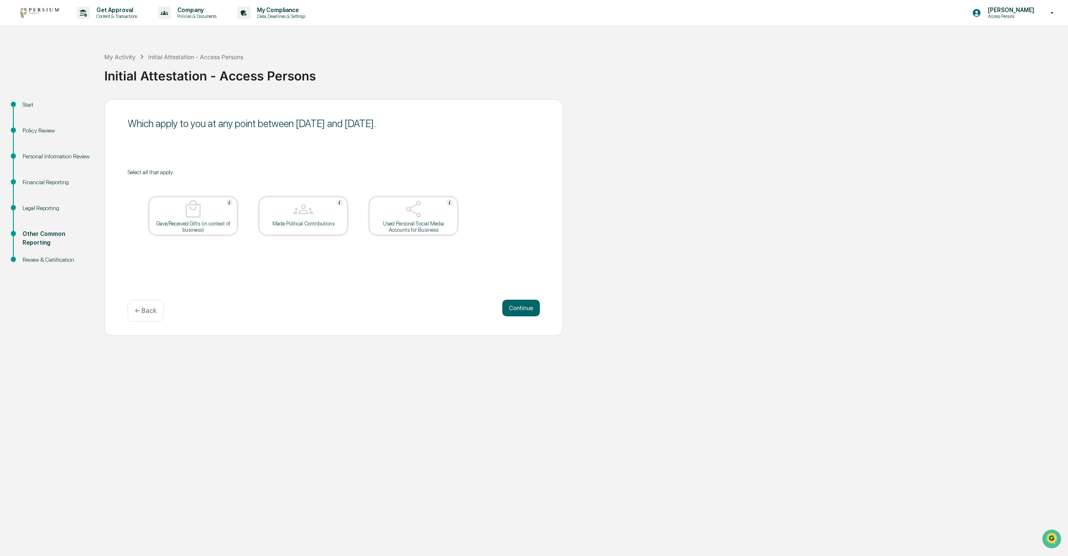
click at [337, 297] on button "Continue" at bounding box center [521, 308] width 38 height 17
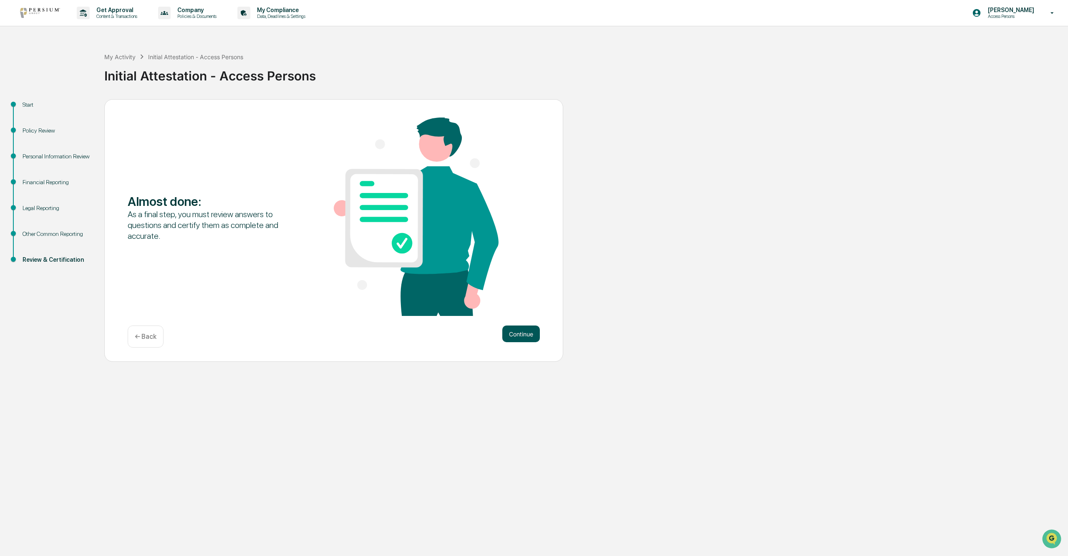
click at [337, 297] on button "Continue" at bounding box center [521, 334] width 38 height 17
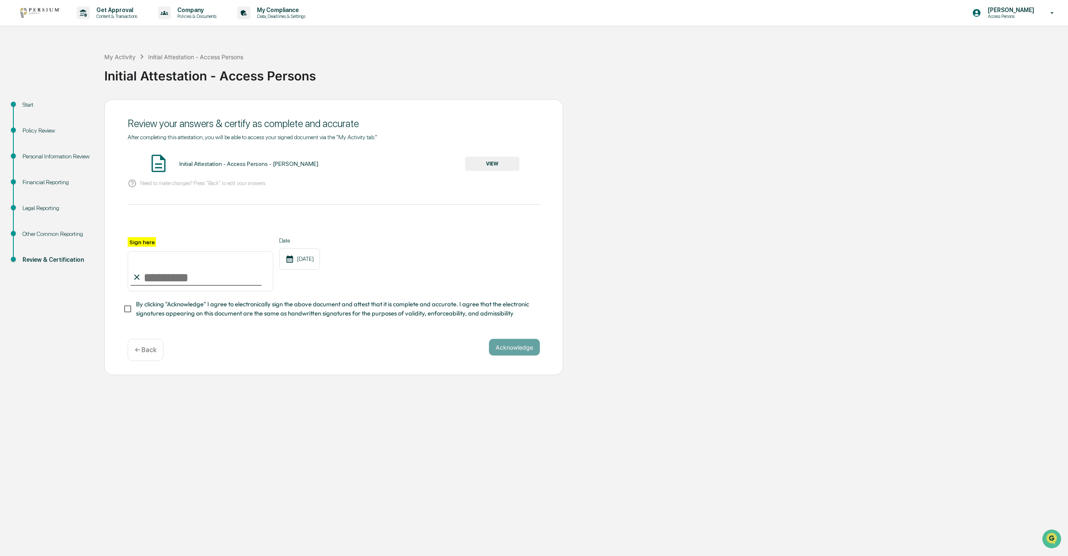
click at [337, 162] on button "VIEW" at bounding box center [492, 164] width 54 height 14
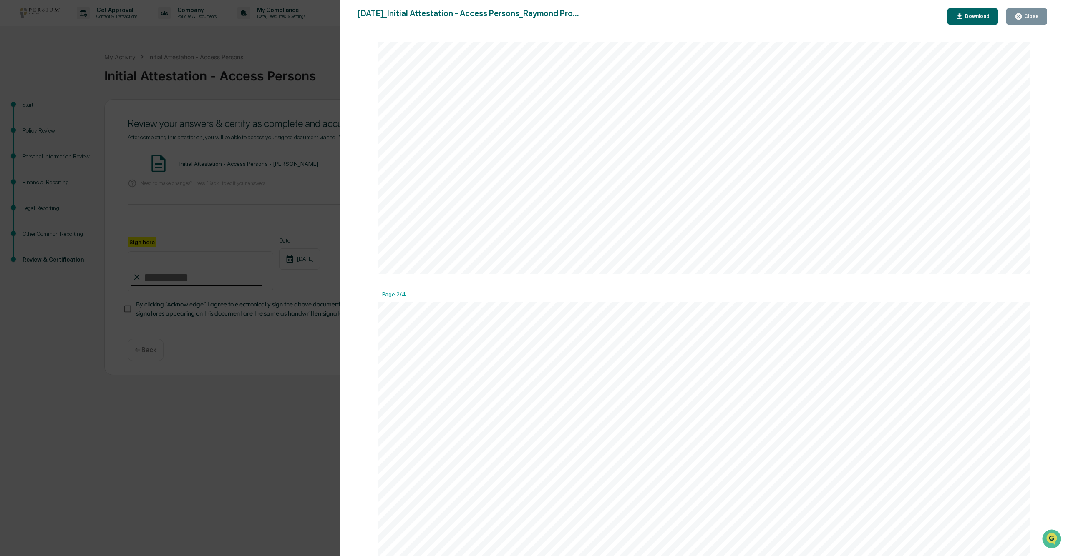
scroll to position [1001, 0]
click at [337, 16] on div "Close" at bounding box center [1030, 16] width 16 height 6
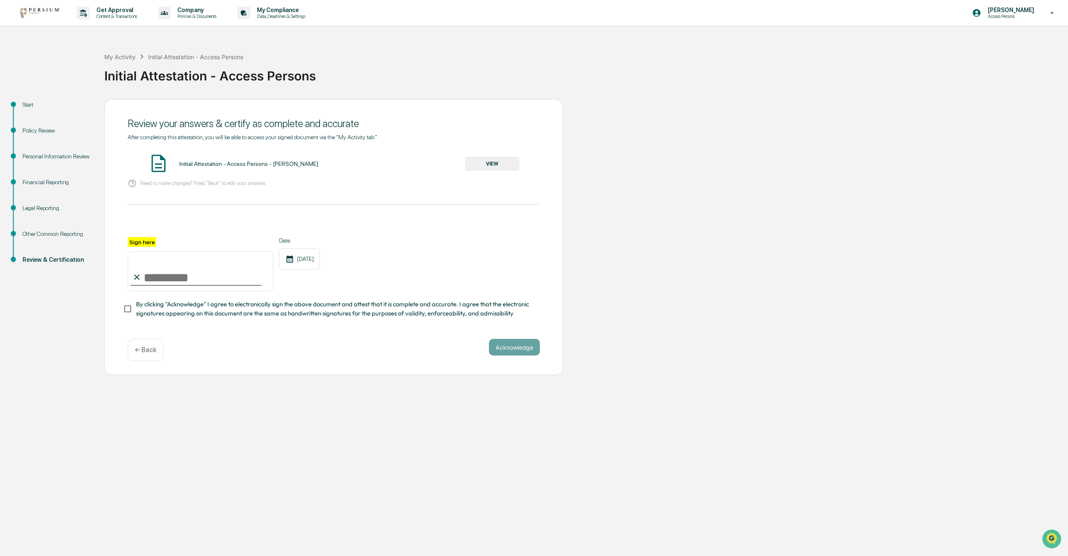
click at [191, 269] on input "Sign here" at bounding box center [201, 271] width 146 height 40
type input "**********"
click at [337, 297] on button "Acknowledge" at bounding box center [514, 347] width 51 height 17
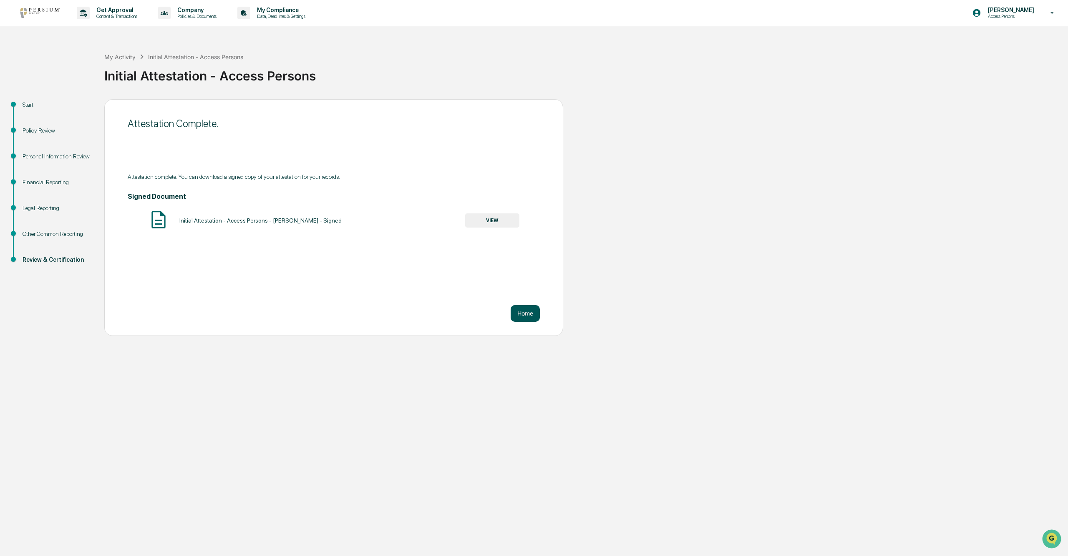
click at [337, 297] on button "Home" at bounding box center [524, 313] width 29 height 17
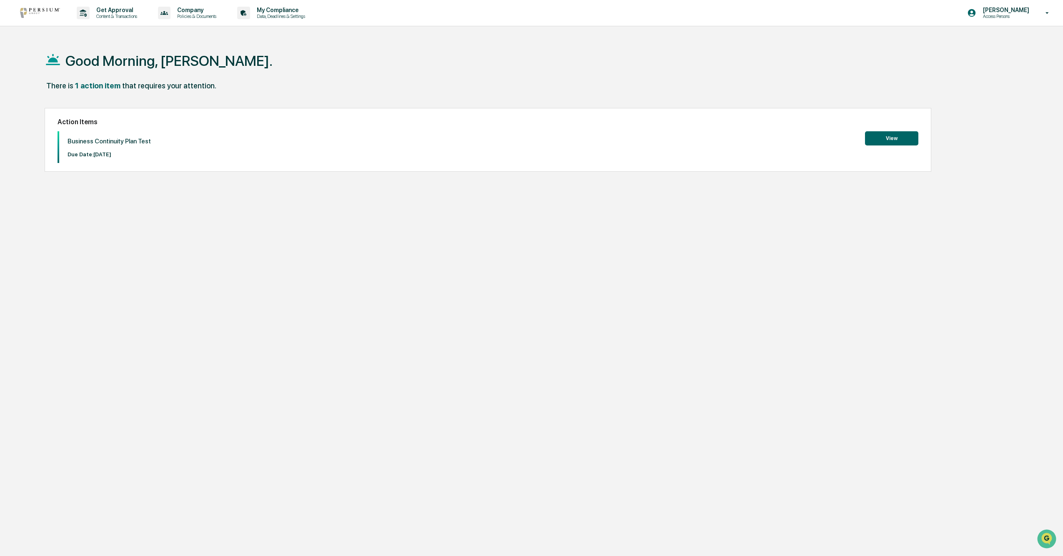
click at [337, 142] on button "View" at bounding box center [891, 138] width 53 height 14
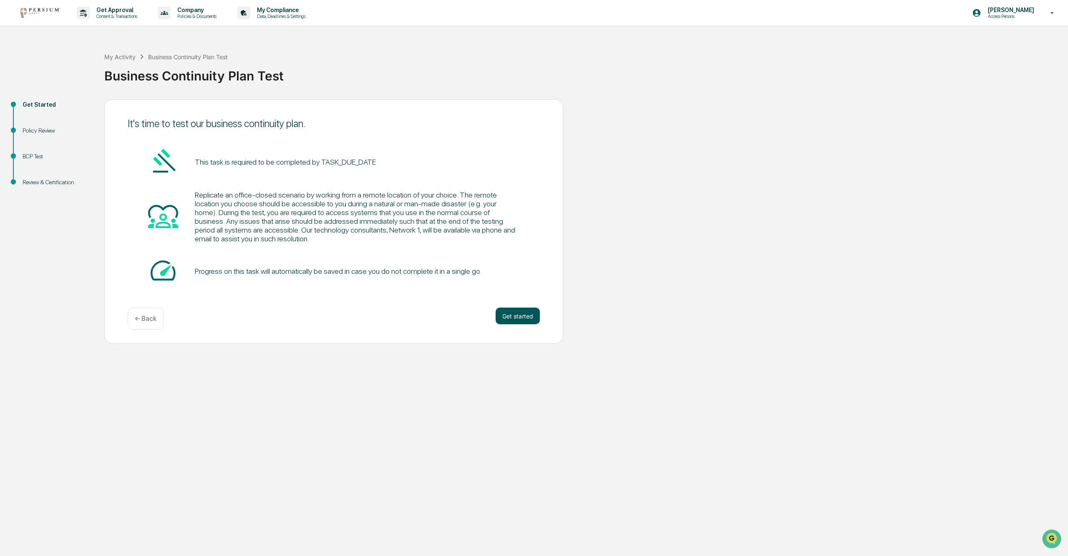
click at [337, 297] on button "Get started" at bounding box center [517, 316] width 44 height 17
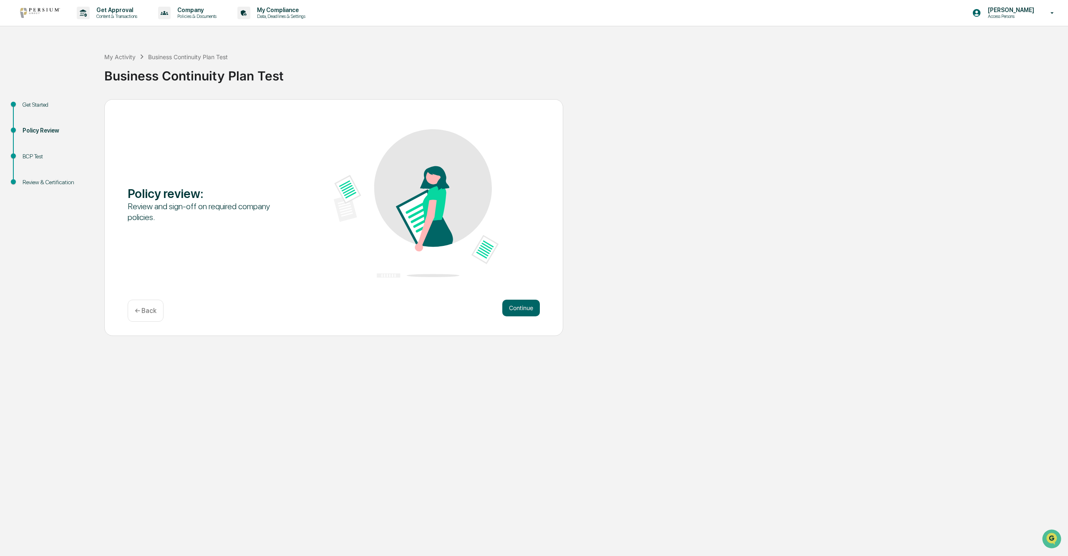
click at [337, 297] on button "Continue" at bounding box center [521, 308] width 38 height 17
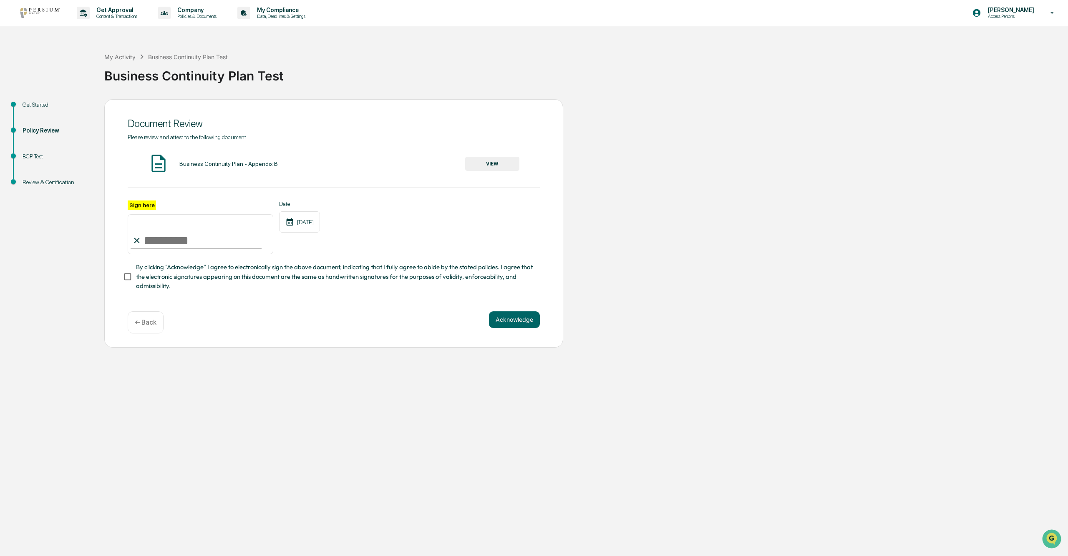
click at [337, 161] on button "VIEW" at bounding box center [492, 164] width 54 height 14
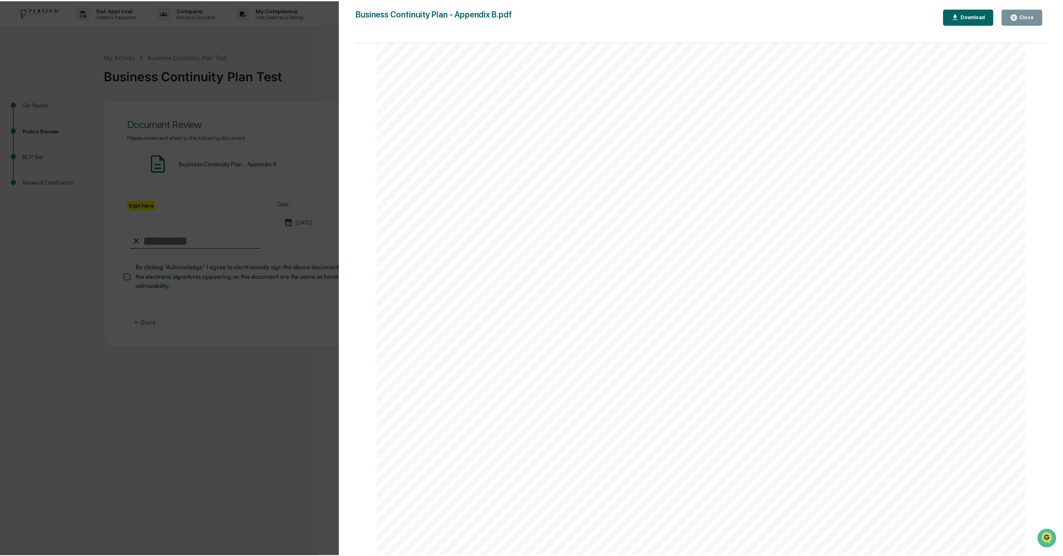
scroll to position [2092, 0]
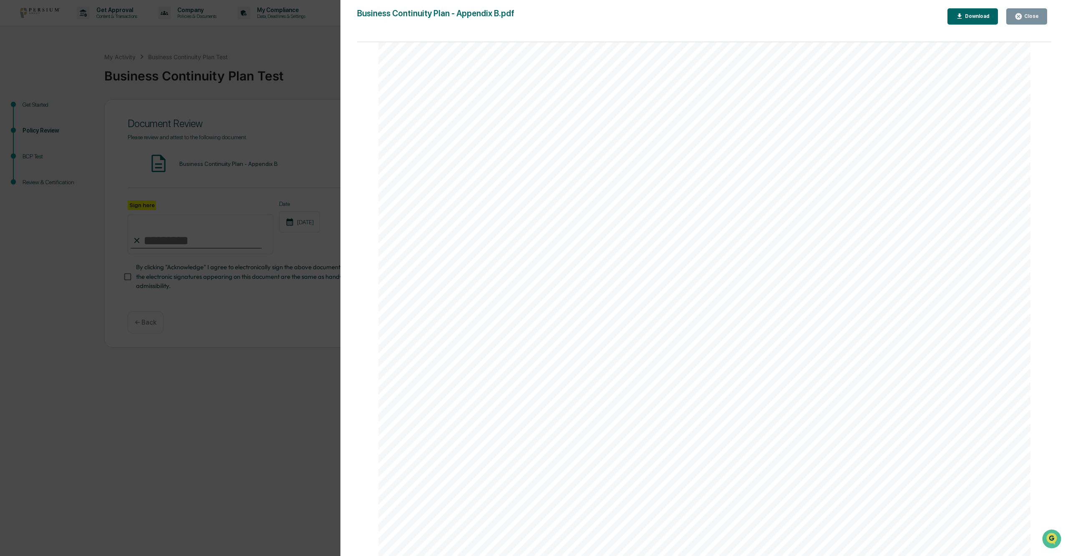
click at [337, 15] on icon "button" at bounding box center [1018, 16] width 6 height 6
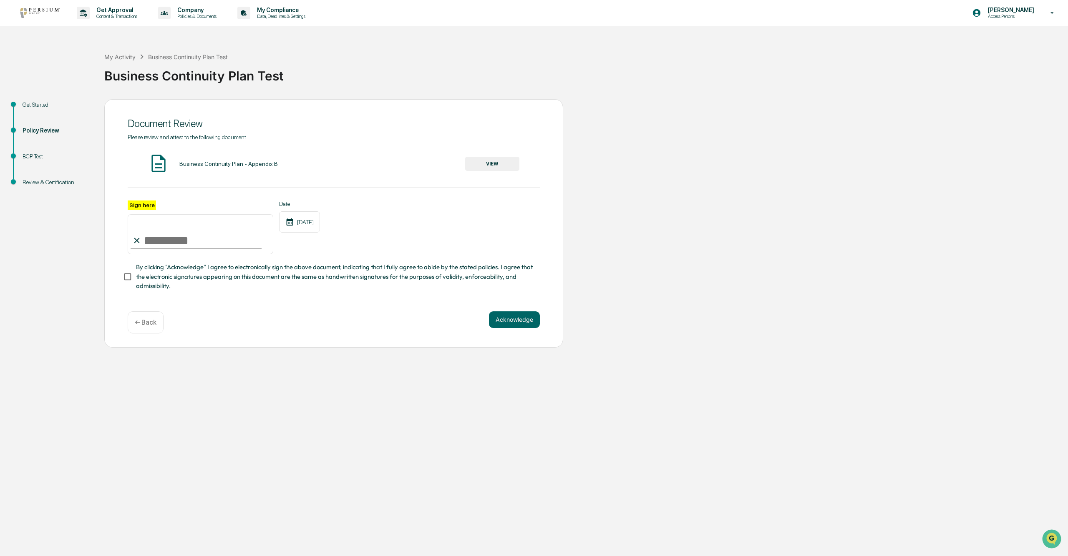
click at [190, 241] on input "Sign here" at bounding box center [201, 234] width 146 height 40
type input "**********"
click at [337, 297] on button "Acknowledge" at bounding box center [514, 320] width 51 height 17
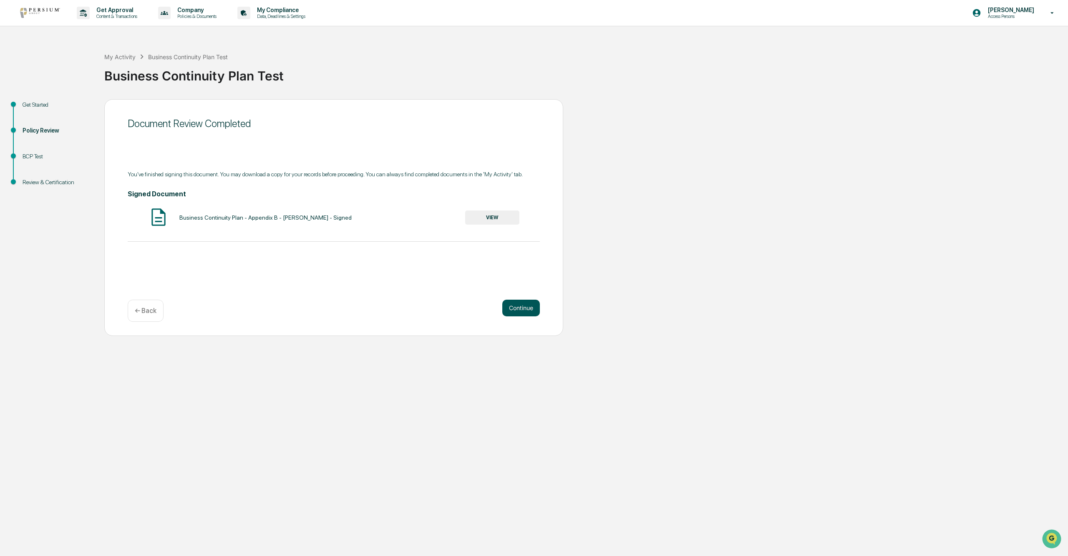
click at [337, 297] on button "Continue" at bounding box center [521, 308] width 38 height 17
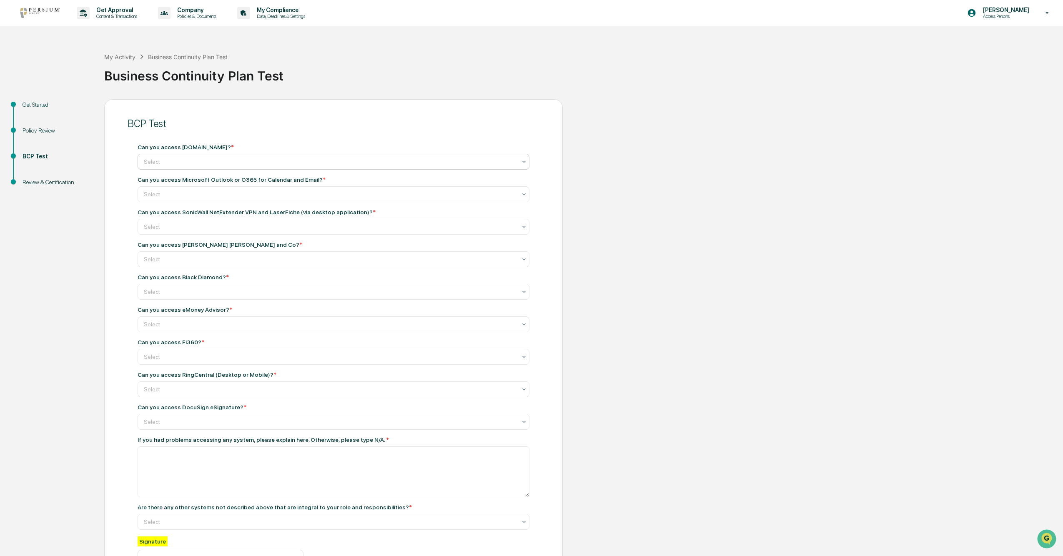
click at [337, 165] on div at bounding box center [330, 162] width 373 height 8
click at [337, 187] on div "Accessed with no problems." at bounding box center [334, 182] width 392 height 17
click at [337, 199] on div at bounding box center [330, 194] width 373 height 8
click at [311, 218] on div "Accessed with no problems." at bounding box center [334, 214] width 392 height 17
click at [299, 168] on div "Select" at bounding box center [330, 162] width 381 height 12
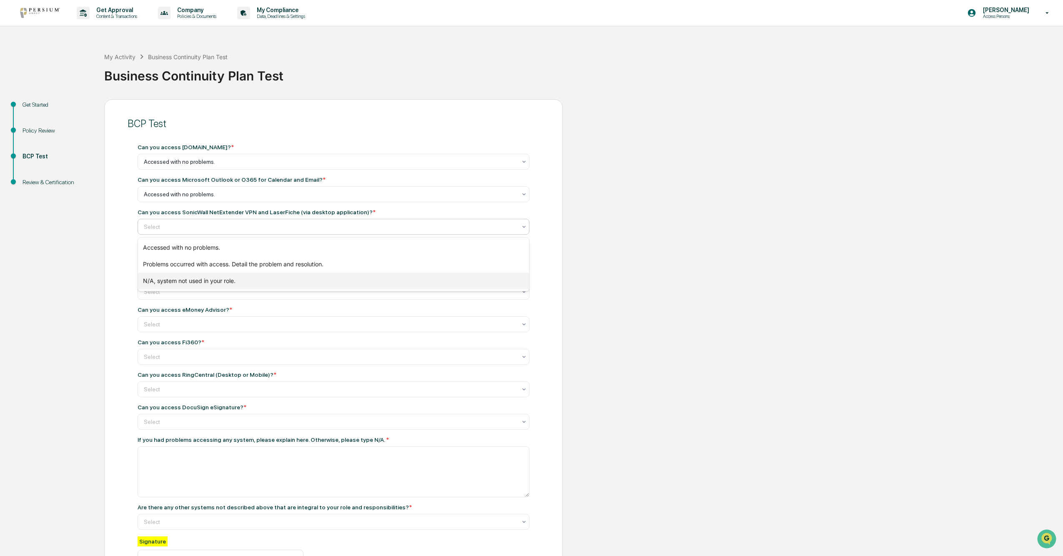
click at [264, 275] on div "N/A, system not used in your role." at bounding box center [334, 281] width 392 height 17
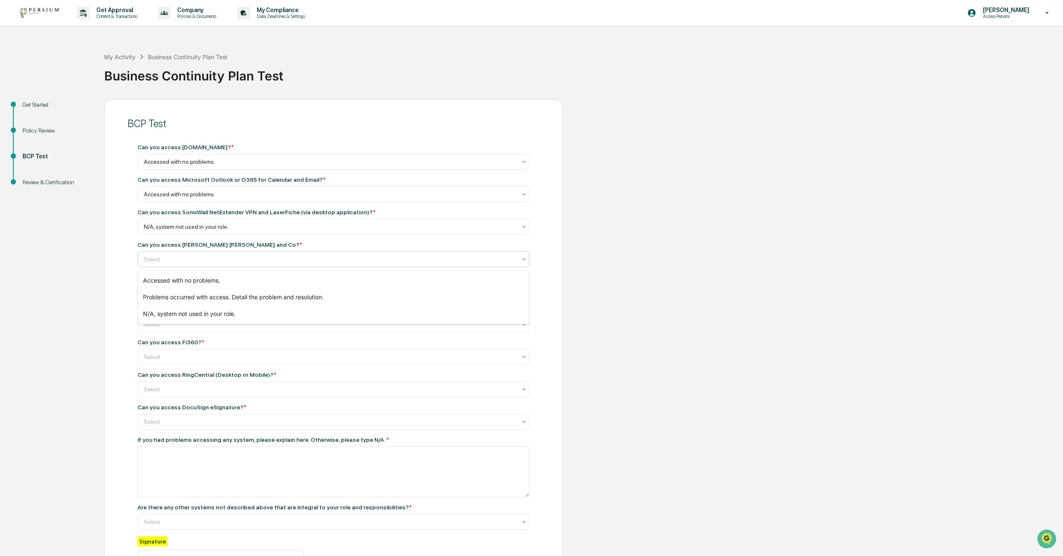
click at [264, 259] on div at bounding box center [330, 259] width 373 height 8
click at [241, 297] on div "N/A, system not used in your role." at bounding box center [334, 314] width 392 height 17
click at [252, 166] on div at bounding box center [330, 162] width 373 height 8
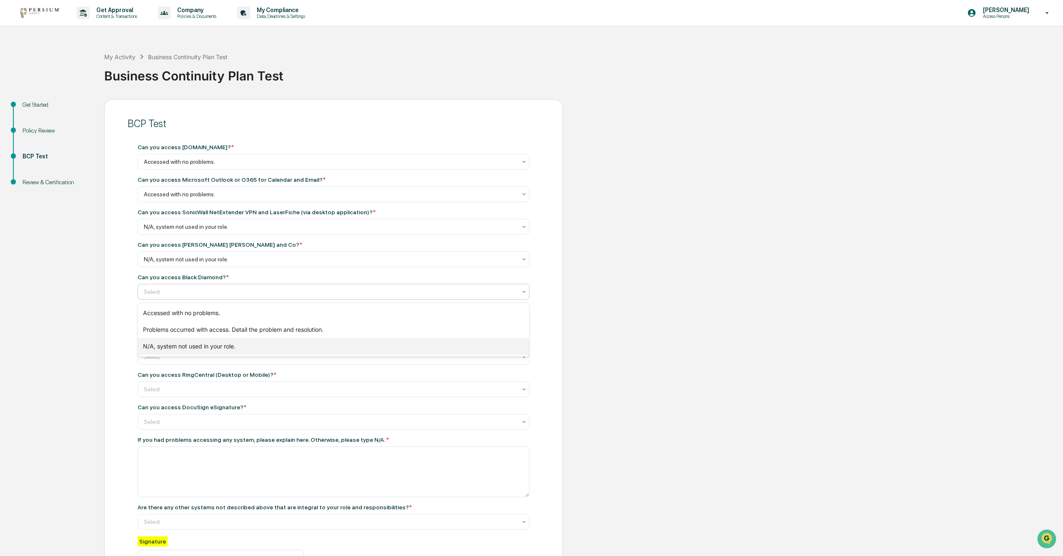
click at [231, 297] on div "N/A, system not used in your role." at bounding box center [334, 346] width 392 height 17
click at [221, 166] on div at bounding box center [330, 162] width 373 height 8
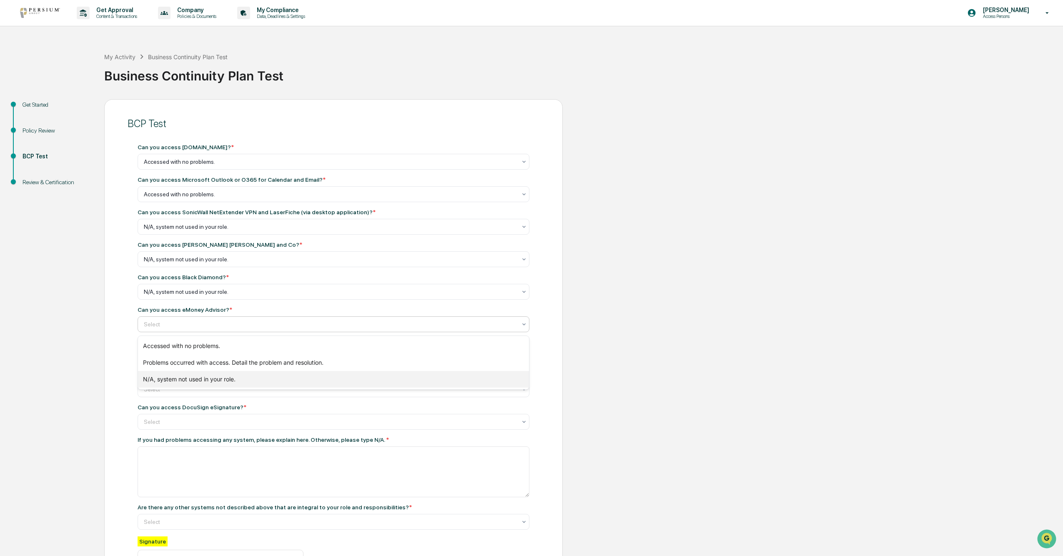
click at [208, 297] on div "N/A, system not used in your role." at bounding box center [334, 379] width 392 height 17
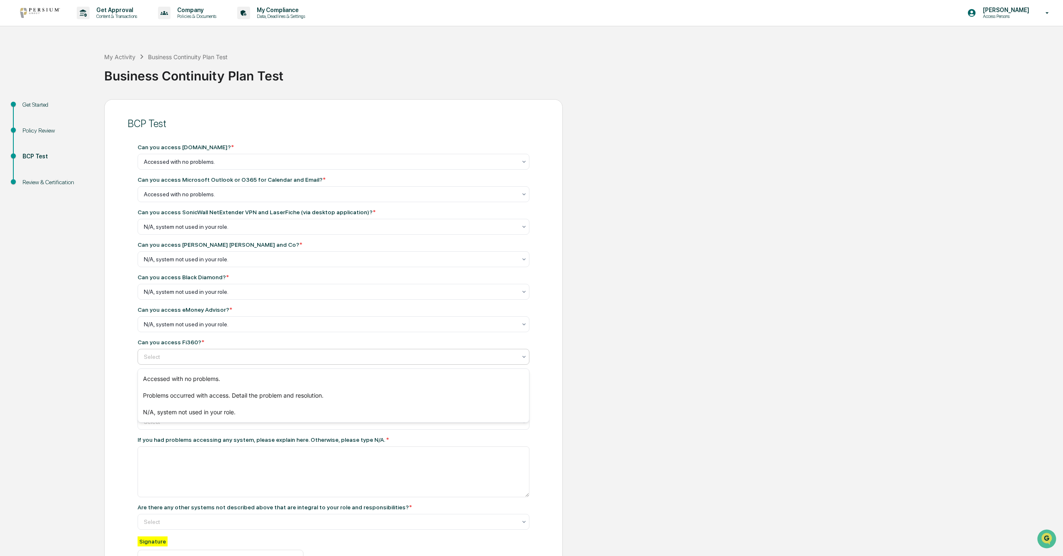
click at [211, 297] on div at bounding box center [330, 357] width 373 height 8
click at [205, 297] on div "N/A, system not used in your role." at bounding box center [334, 412] width 392 height 17
click at [204, 166] on div at bounding box center [330, 162] width 373 height 8
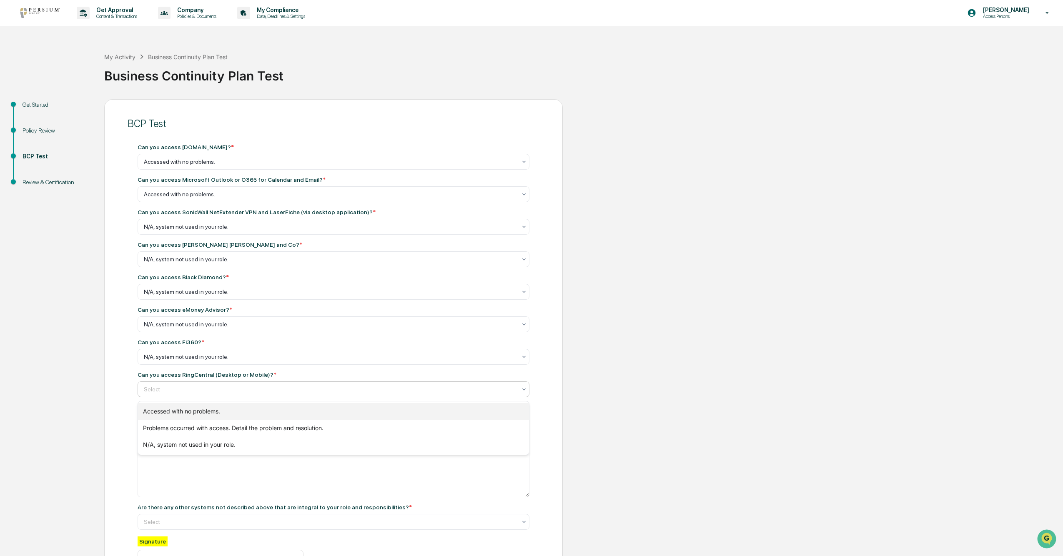
click at [199, 297] on div "Accessed with no problems." at bounding box center [334, 411] width 392 height 17
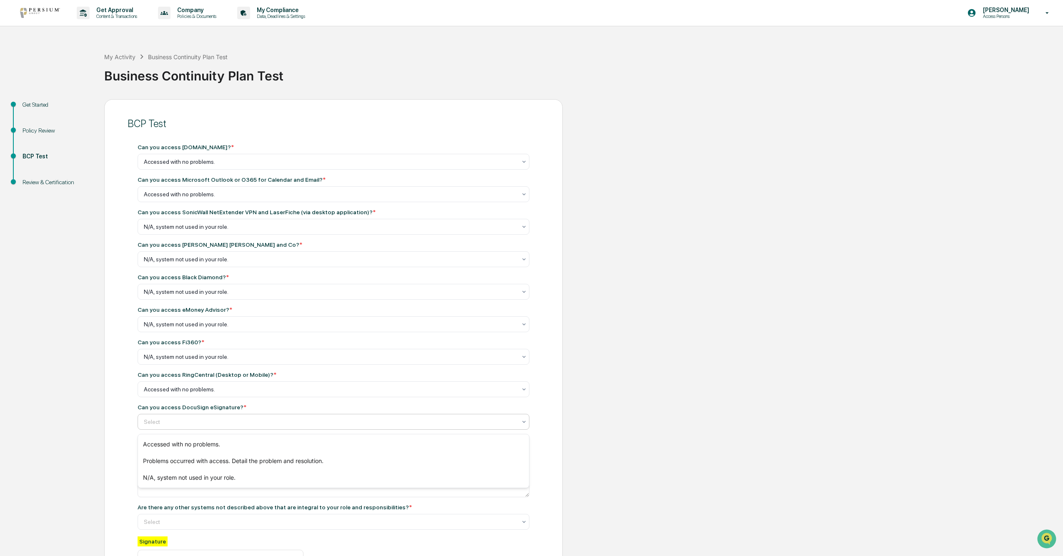
click at [196, 297] on div at bounding box center [330, 422] width 373 height 8
click at [194, 297] on div "N/A, system not used in your role." at bounding box center [334, 478] width 392 height 17
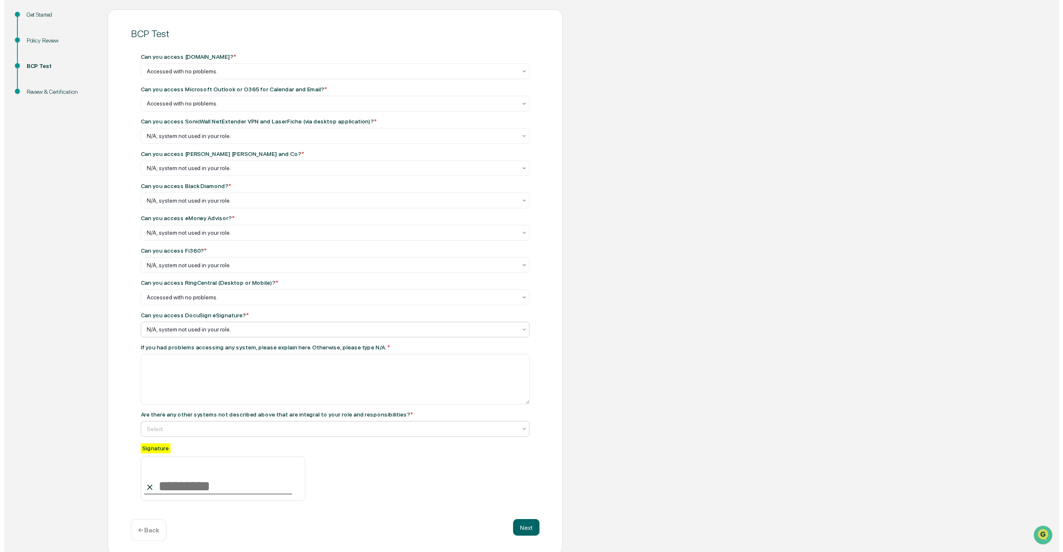
scroll to position [98, 0]
click at [159, 297] on input at bounding box center [221, 479] width 166 height 45
type input "**********"
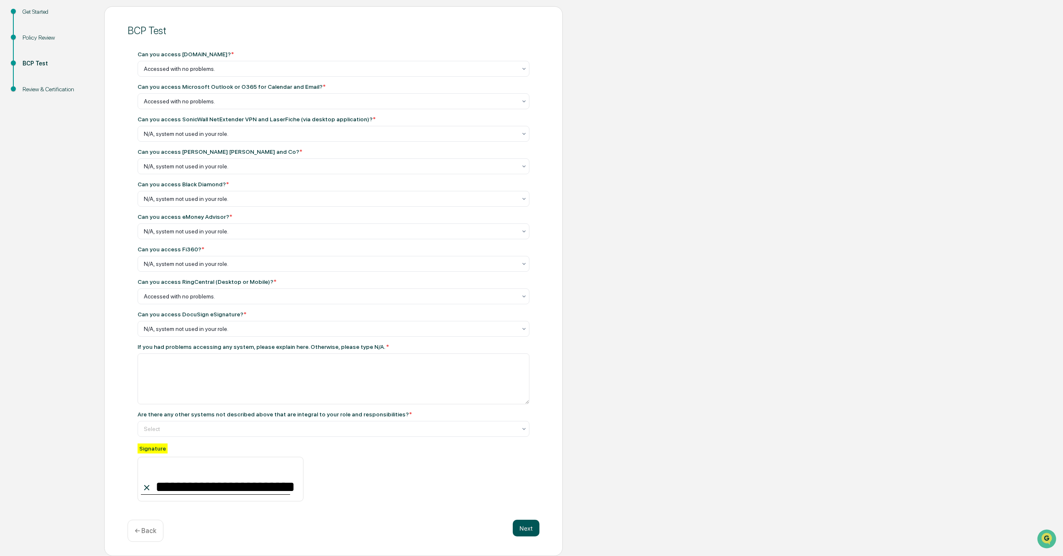
click at [337, 297] on button "Next" at bounding box center [526, 528] width 27 height 17
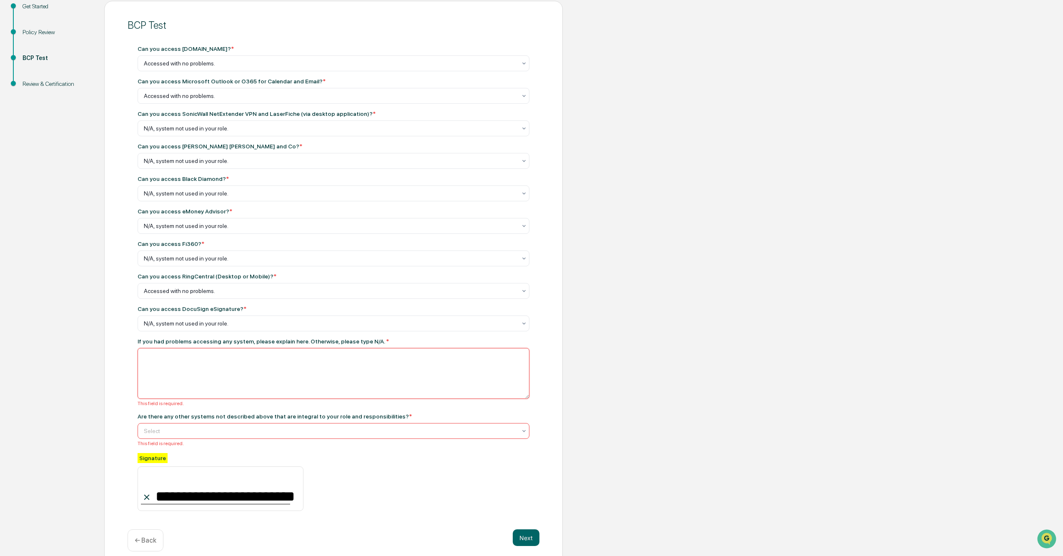
click at [178, 297] on textarea at bounding box center [334, 373] width 392 height 51
type textarea "***"
type input "*"
type input "**"
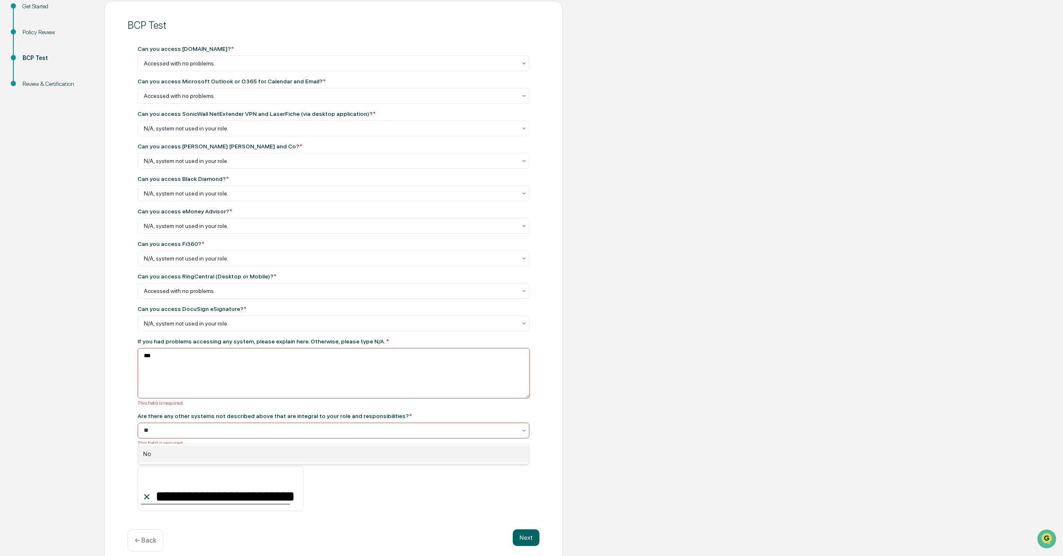
click at [162, 297] on div "No" at bounding box center [334, 454] width 392 height 17
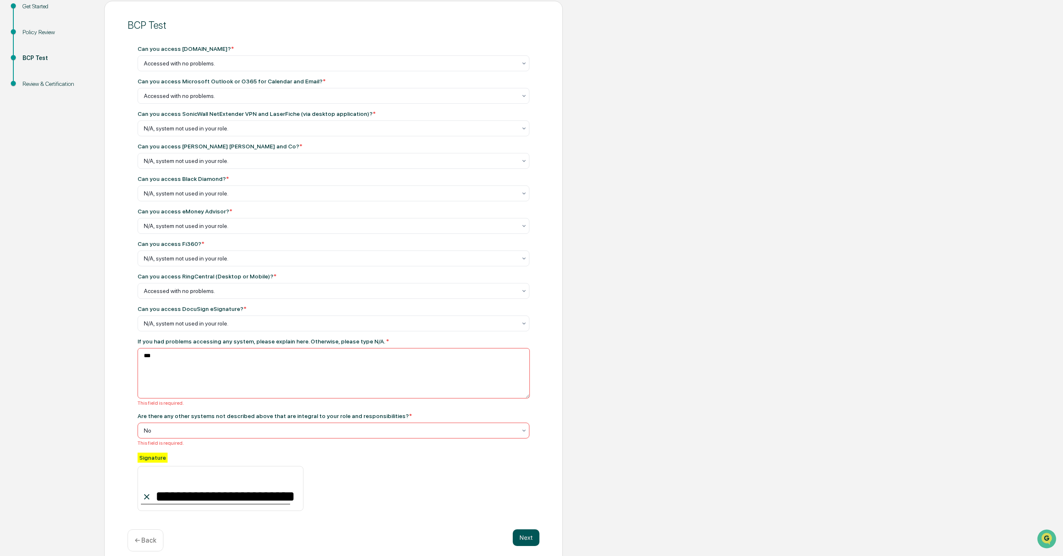
click at [337, 297] on button "Next" at bounding box center [526, 538] width 27 height 17
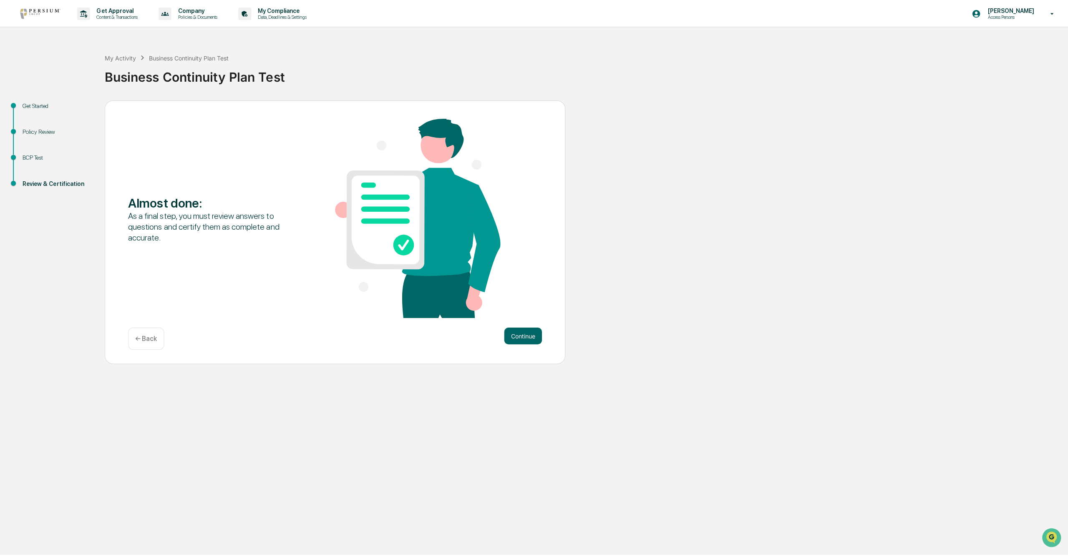
scroll to position [0, 0]
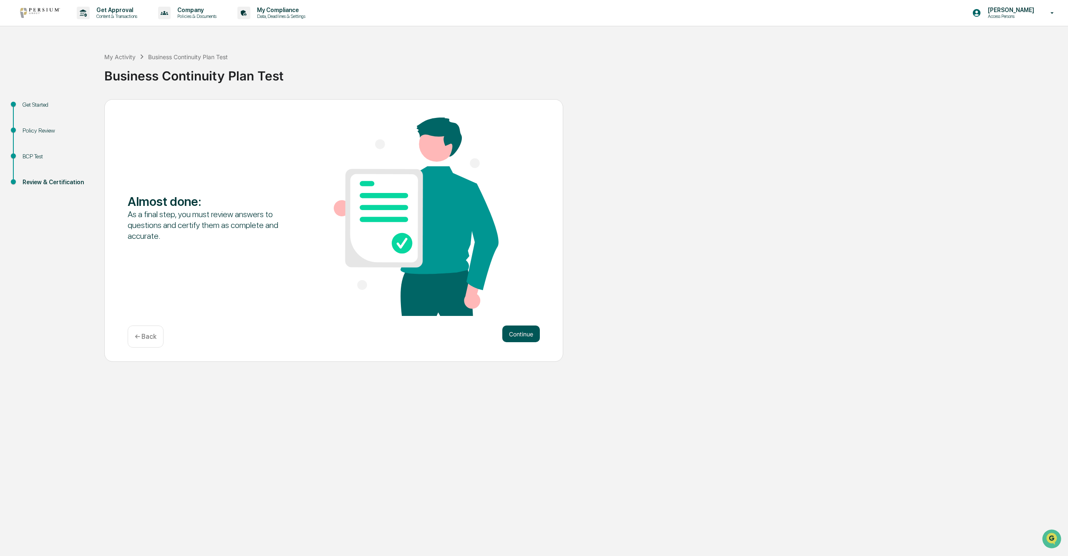
click at [337, 297] on button "Continue" at bounding box center [521, 334] width 38 height 17
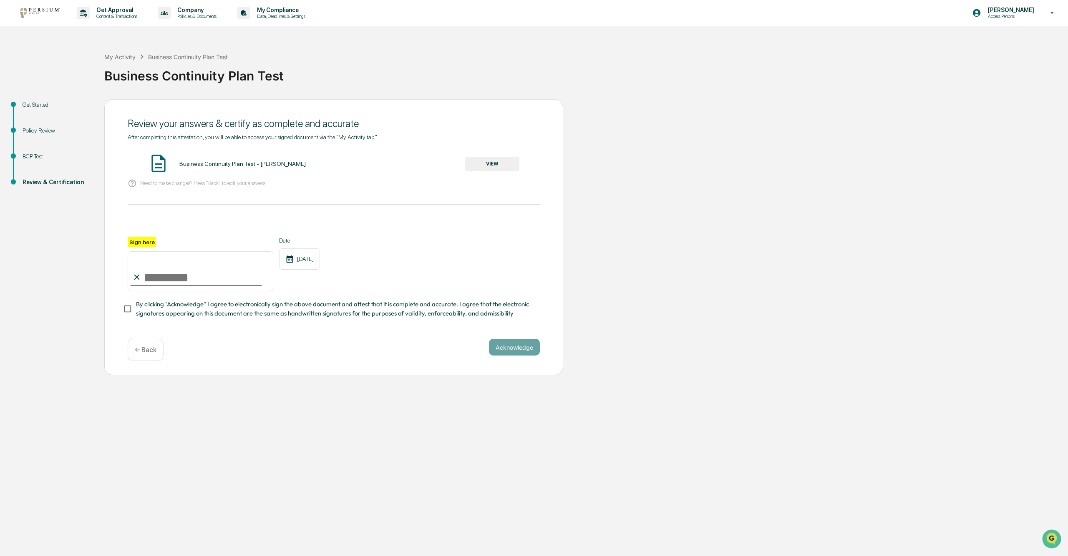
click at [337, 166] on button "VIEW" at bounding box center [492, 164] width 54 height 14
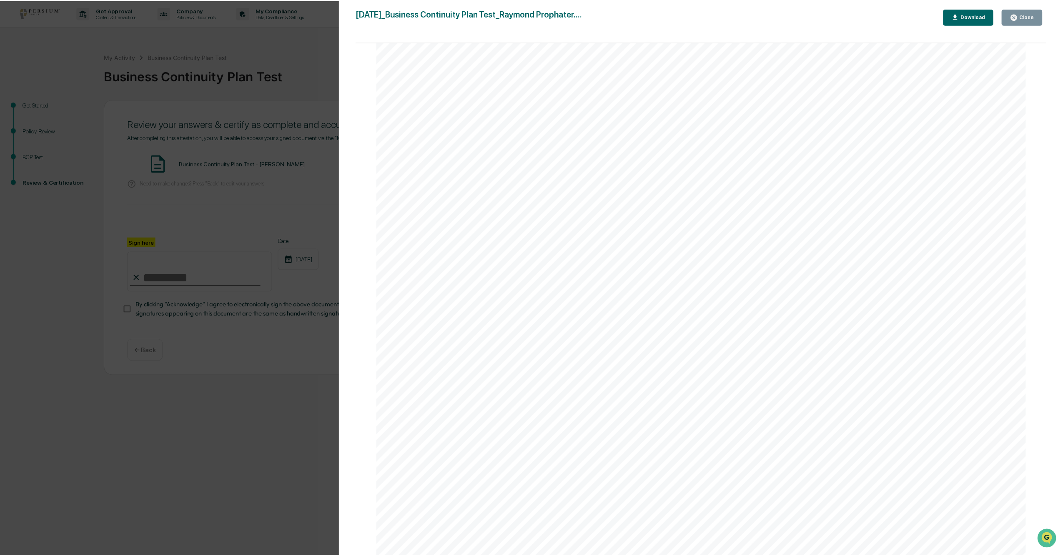
scroll to position [1377, 0]
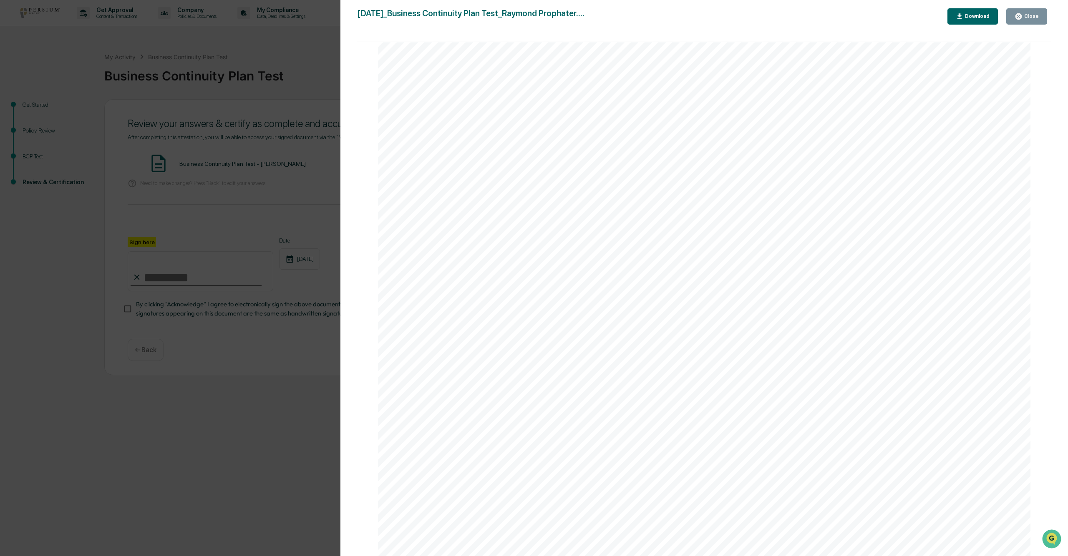
click at [337, 7] on div "Version History 08/27/2025, 02:40 PM Raymond Prophater 2025-08-27_Business Cont…" at bounding box center [703, 286] width 727 height 573
click at [337, 14] on div "Close" at bounding box center [1030, 16] width 16 height 6
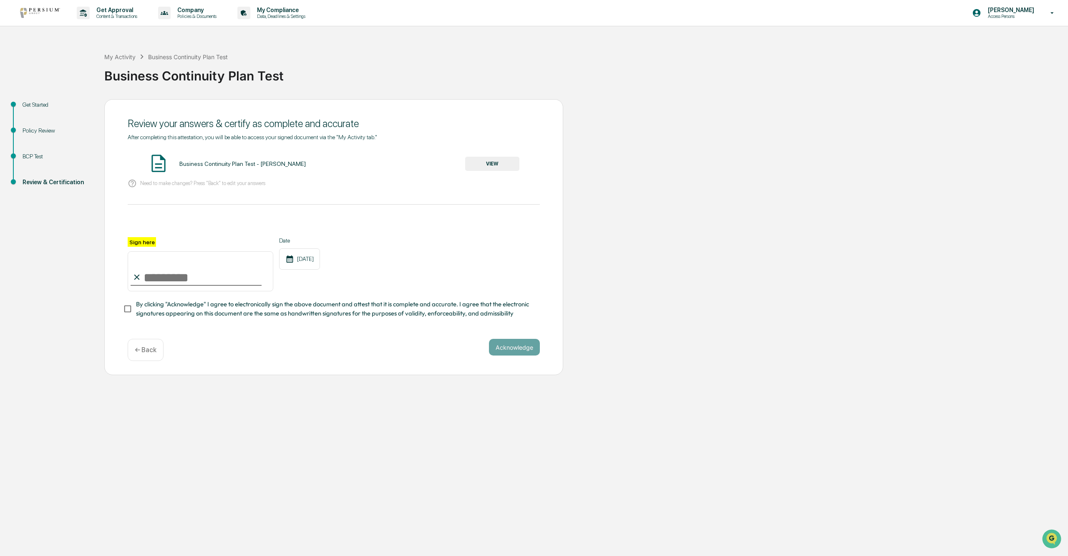
click at [166, 276] on input "Sign here" at bounding box center [201, 271] width 146 height 40
type input "**********"
click at [337, 297] on button "Acknowledge" at bounding box center [514, 347] width 51 height 17
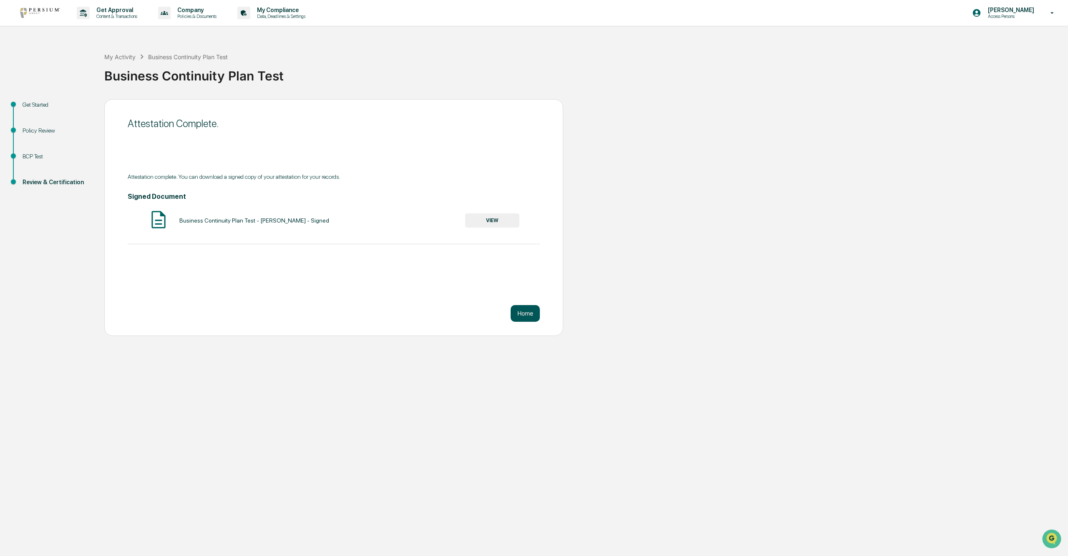
click at [337, 297] on button "Home" at bounding box center [524, 313] width 29 height 17
